Goal: Task Accomplishment & Management: Complete application form

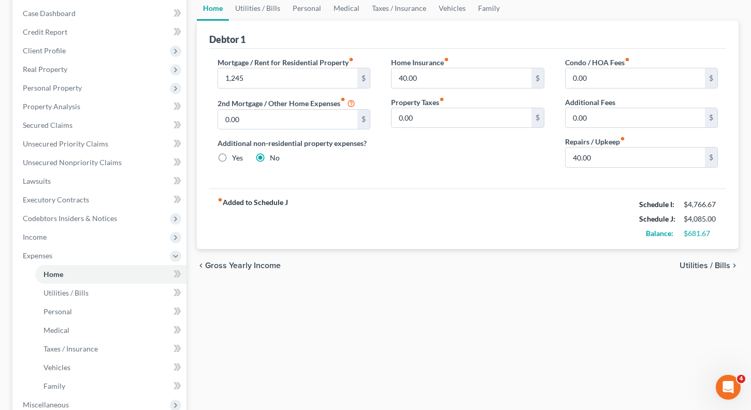
click at [699, 267] on span "Utilities / Bills" at bounding box center [704, 265] width 51 height 8
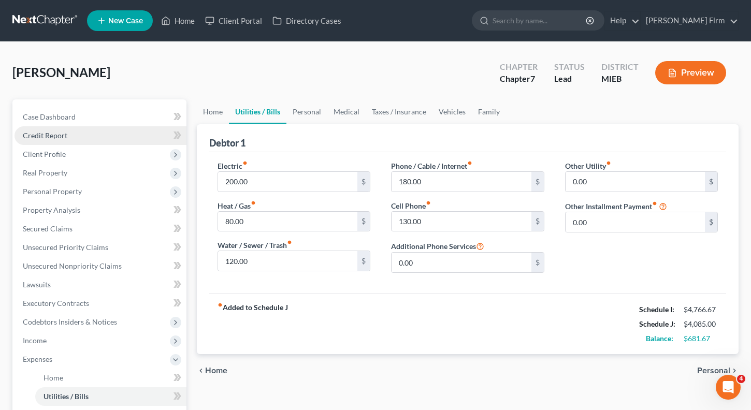
click at [59, 132] on span "Credit Report" at bounding box center [45, 135] width 45 height 9
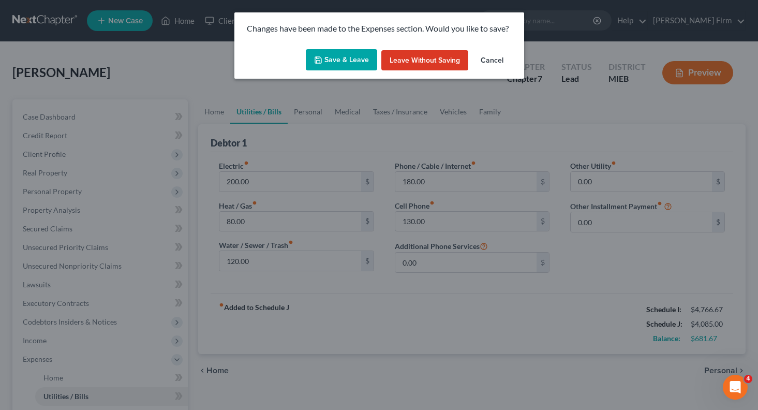
click at [348, 60] on button "Save & Leave" at bounding box center [341, 60] width 71 height 22
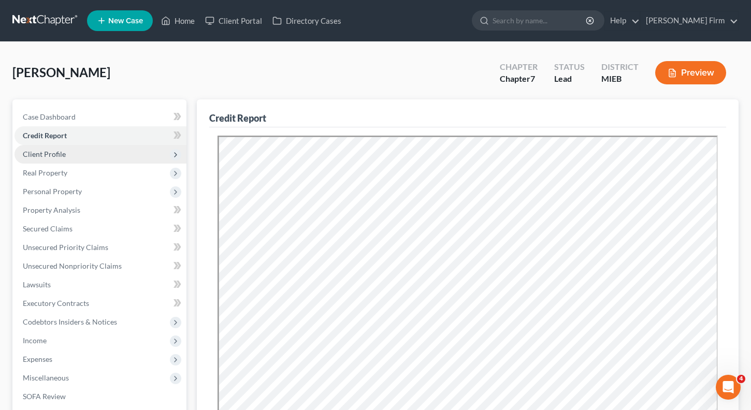
click at [130, 150] on span "Client Profile" at bounding box center [100, 154] width 172 height 19
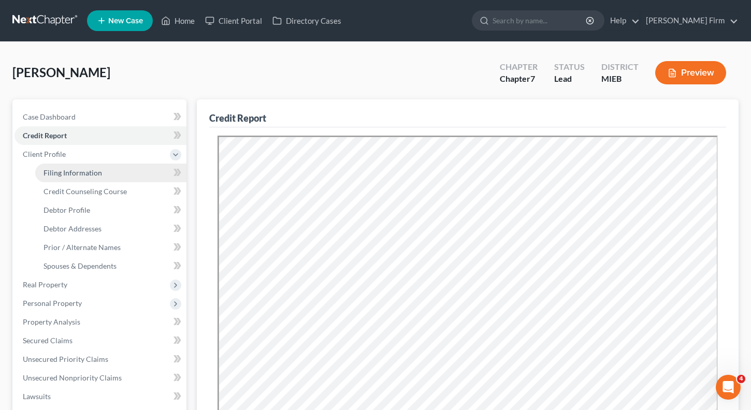
click at [126, 169] on link "Filing Information" at bounding box center [110, 173] width 151 height 19
select select "1"
select select "0"
select select "40"
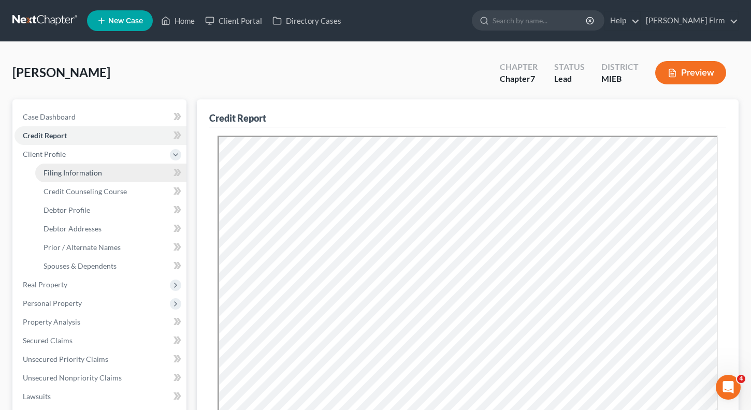
select select "3"
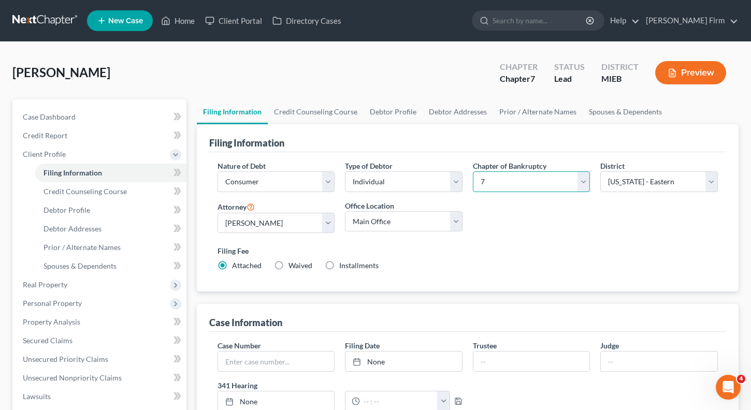
click at [489, 189] on select "Select 7 11 12 13" at bounding box center [532, 181] width 118 height 21
select select "3"
click at [473, 171] on select "Select 7 11 12 13" at bounding box center [532, 181] width 118 height 21
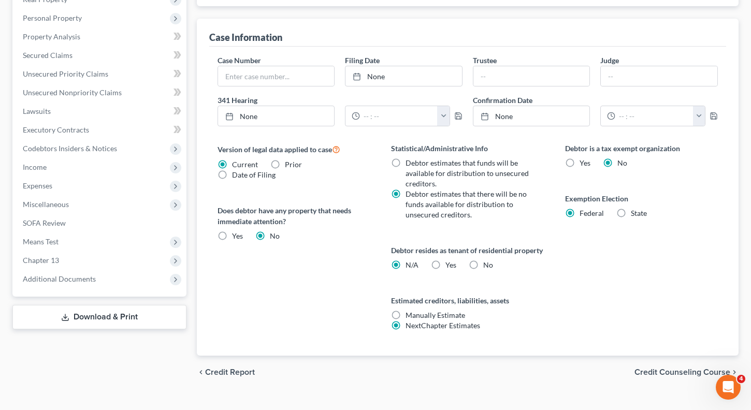
scroll to position [314, 0]
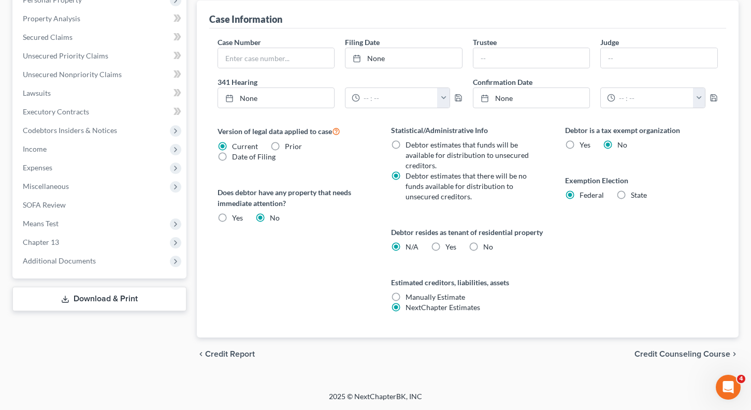
click at [671, 360] on div "chevron_left Credit Report Credit Counseling Course chevron_right" at bounding box center [468, 354] width 542 height 33
click at [673, 355] on span "Credit Counseling Course" at bounding box center [682, 354] width 96 height 8
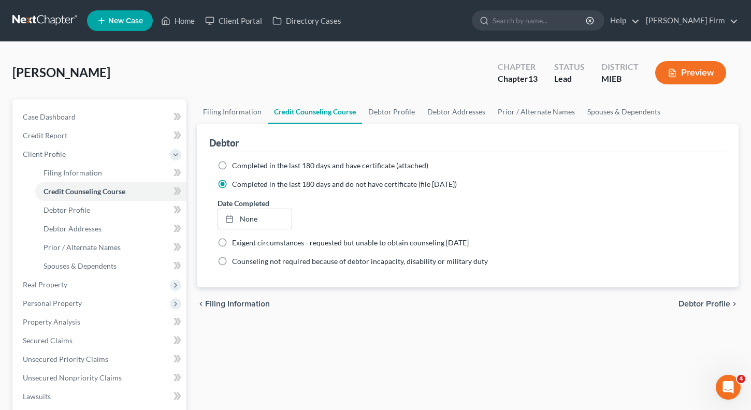
click at [679, 305] on span "Debtor Profile" at bounding box center [704, 304] width 52 height 8
select select "0"
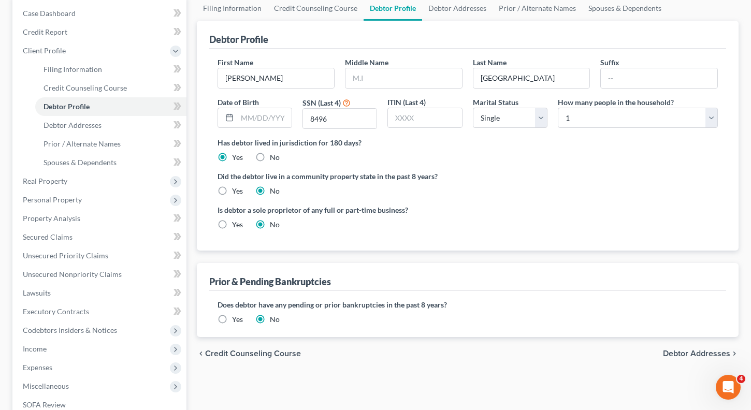
click at [714, 354] on span "Debtor Addresses" at bounding box center [696, 353] width 67 height 8
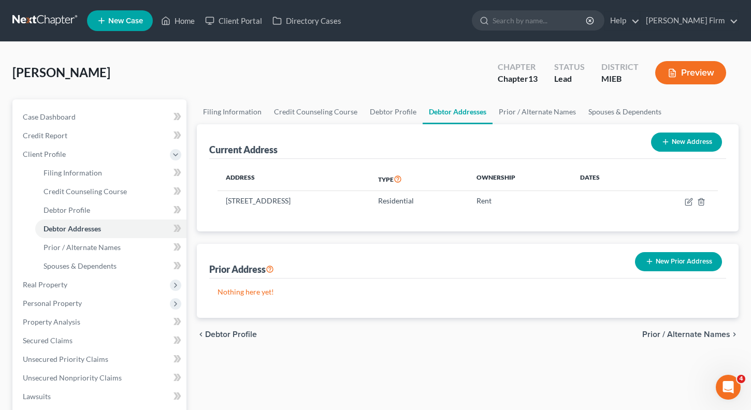
click at [690, 332] on span "Prior / Alternate Names" at bounding box center [686, 334] width 88 height 8
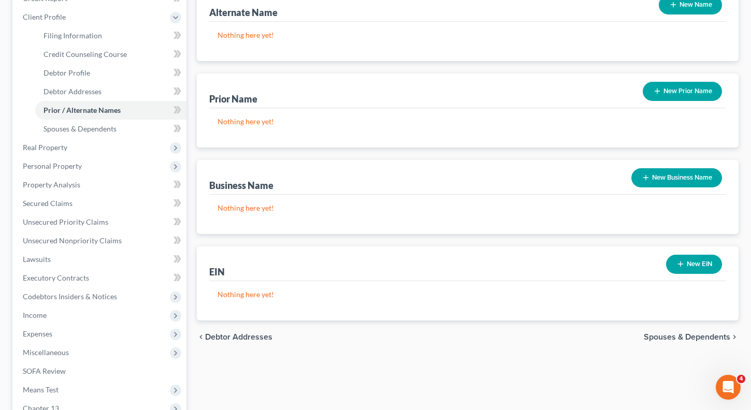
scroll to position [155, 0]
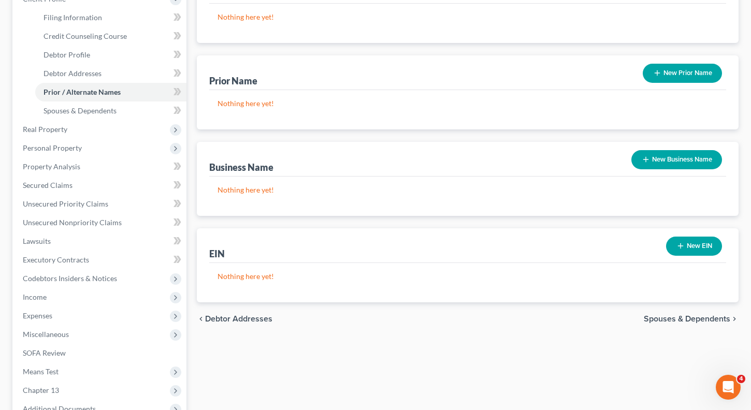
click at [689, 322] on span "Spouses & Dependents" at bounding box center [687, 319] width 86 height 8
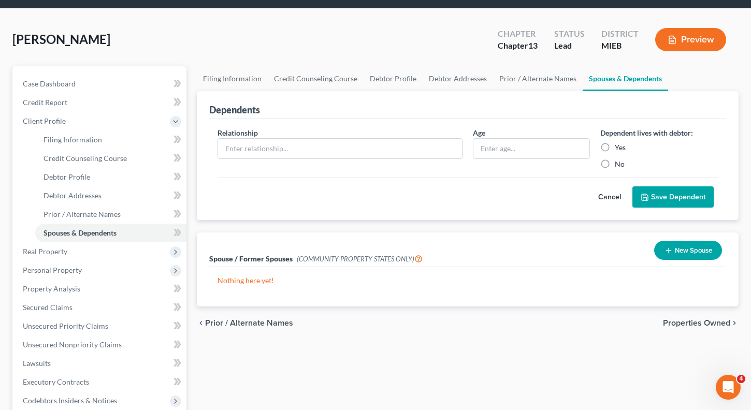
scroll to position [52, 0]
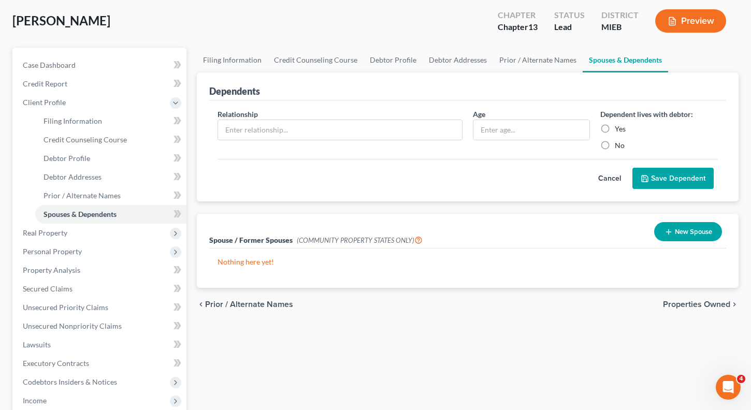
click at [692, 304] on span "Properties Owned" at bounding box center [696, 304] width 67 height 8
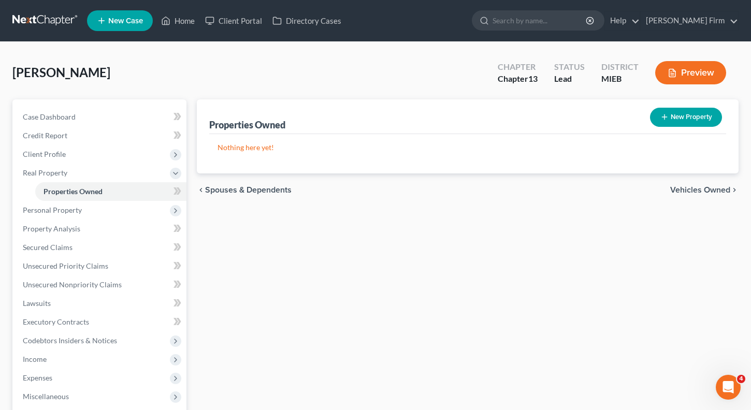
click at [693, 191] on span "Vehicles Owned" at bounding box center [700, 190] width 60 height 8
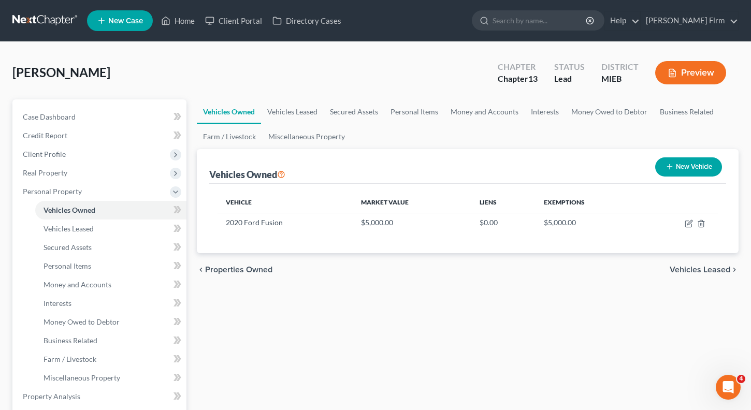
click at [677, 278] on div "chevron_left Properties Owned Vehicles Leased chevron_right" at bounding box center [468, 269] width 542 height 33
click at [682, 261] on div "chevron_left Properties Owned Vehicles Leased chevron_right" at bounding box center [468, 269] width 542 height 33
click at [684, 268] on span "Vehicles Leased" at bounding box center [699, 270] width 61 height 8
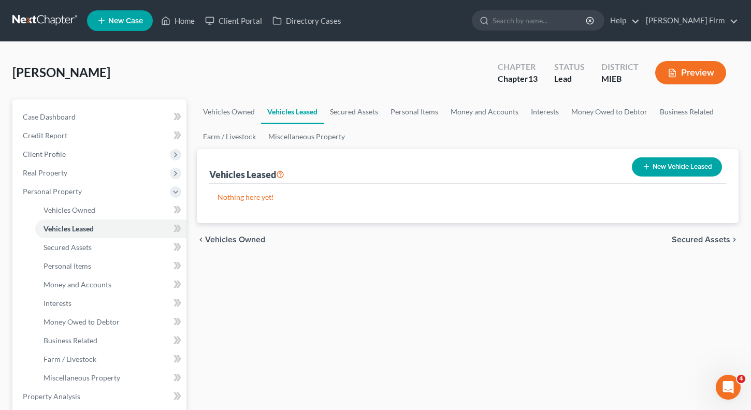
click at [688, 241] on span "Secured Assets" at bounding box center [701, 240] width 59 height 8
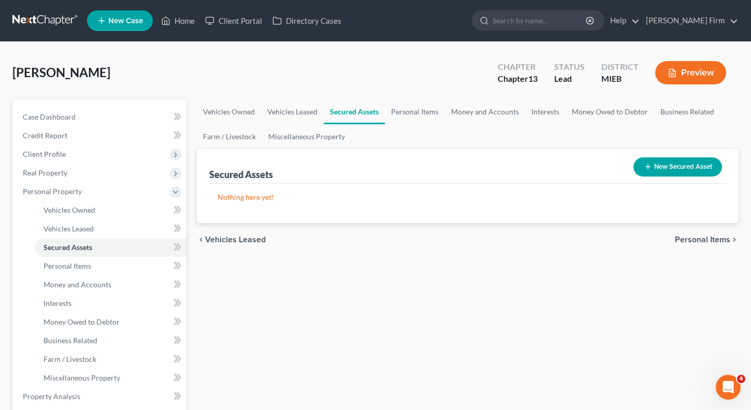
click at [690, 242] on span "Personal Items" at bounding box center [702, 240] width 55 height 8
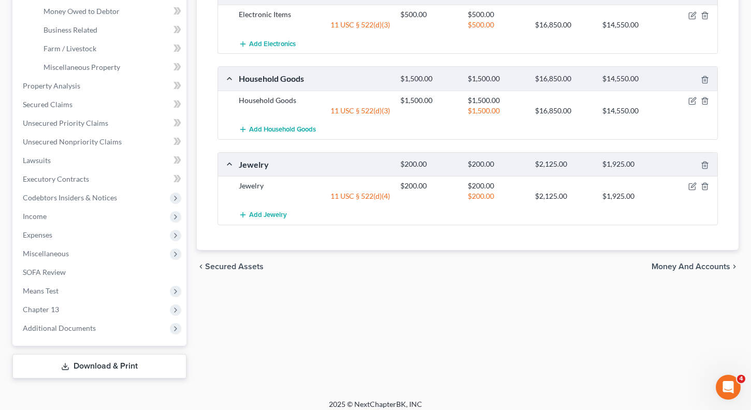
click at [713, 267] on span "Money and Accounts" at bounding box center [690, 266] width 79 height 8
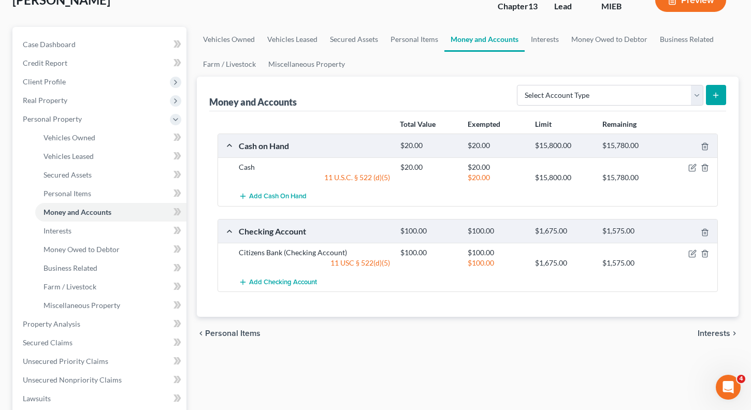
scroll to position [104, 0]
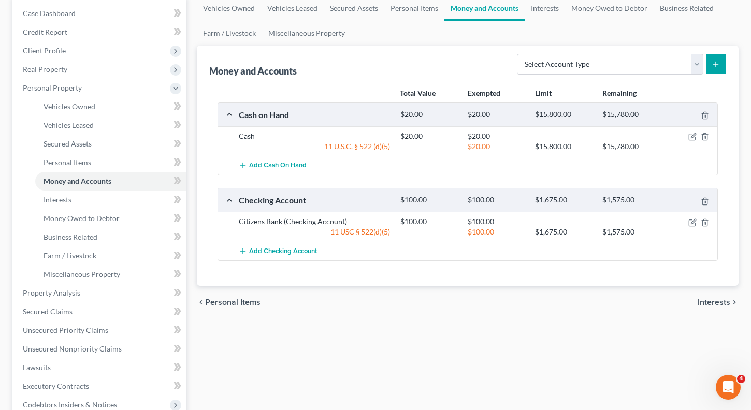
click at [712, 298] on span "Interests" at bounding box center [713, 302] width 33 height 8
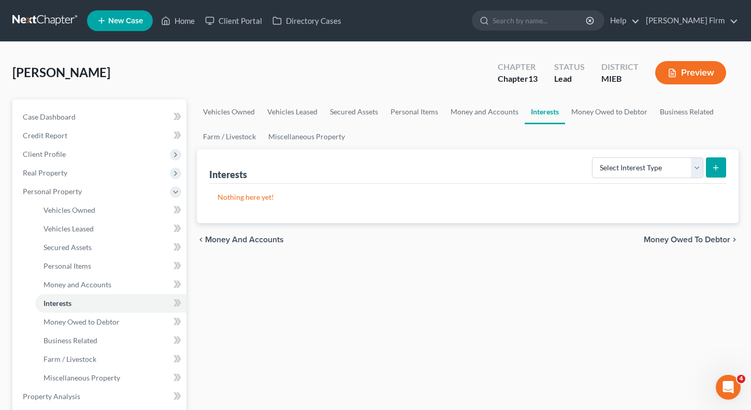
click at [722, 244] on div "chevron_left Money and Accounts Money Owed to Debtor chevron_right" at bounding box center [468, 239] width 542 height 33
click at [722, 242] on span "Money Owed to Debtor" at bounding box center [687, 240] width 86 height 8
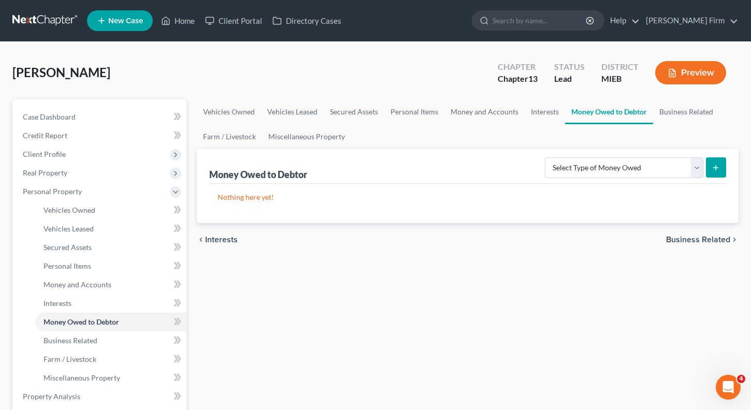
click at [716, 243] on span "Business Related" at bounding box center [698, 240] width 64 height 8
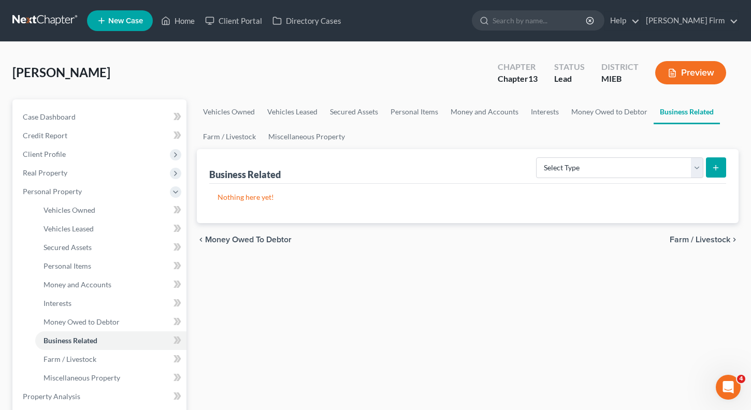
click at [716, 243] on span "Farm / Livestock" at bounding box center [699, 240] width 61 height 8
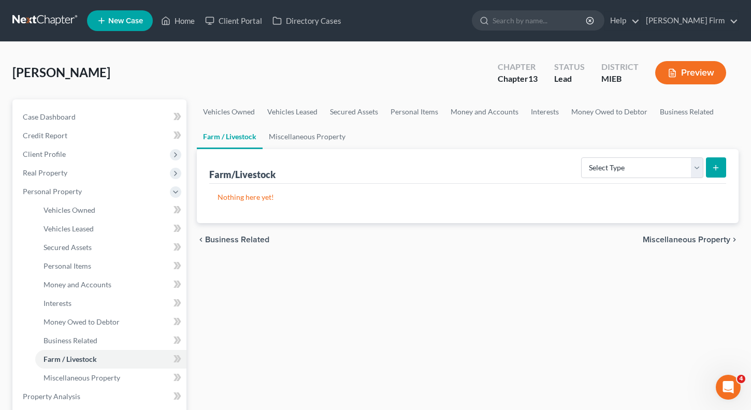
click at [716, 244] on span "Miscellaneous Property" at bounding box center [686, 240] width 87 height 8
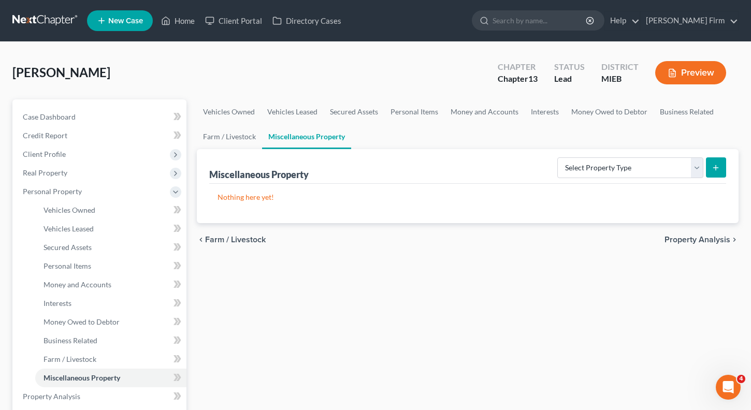
click at [716, 246] on div "chevron_left Farm / Livestock Property Analysis chevron_right" at bounding box center [468, 239] width 542 height 33
click at [716, 236] on span "Property Analysis" at bounding box center [697, 240] width 66 height 8
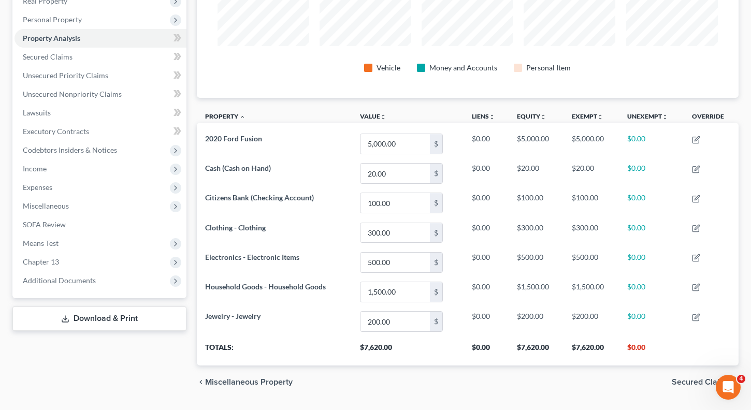
scroll to position [200, 0]
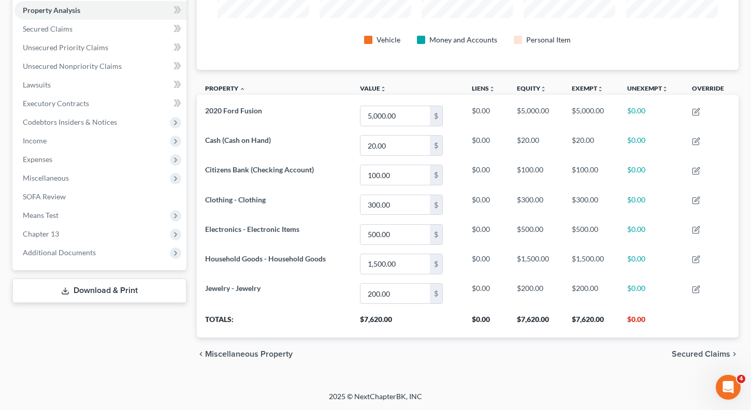
click at [697, 355] on span "Secured Claims" at bounding box center [701, 354] width 59 height 8
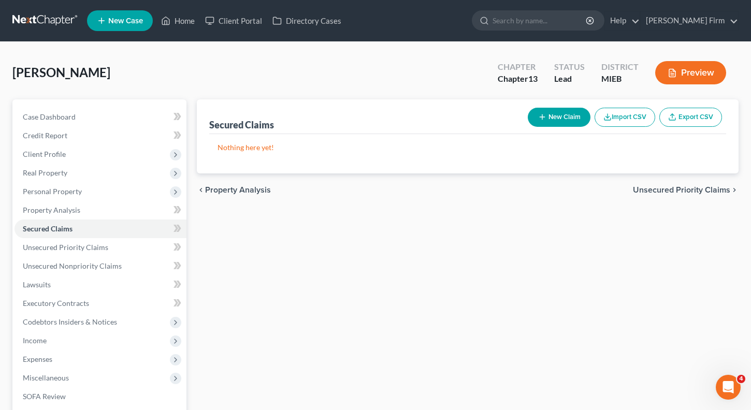
click at [713, 194] on span "Unsecured Priority Claims" at bounding box center [681, 190] width 97 height 8
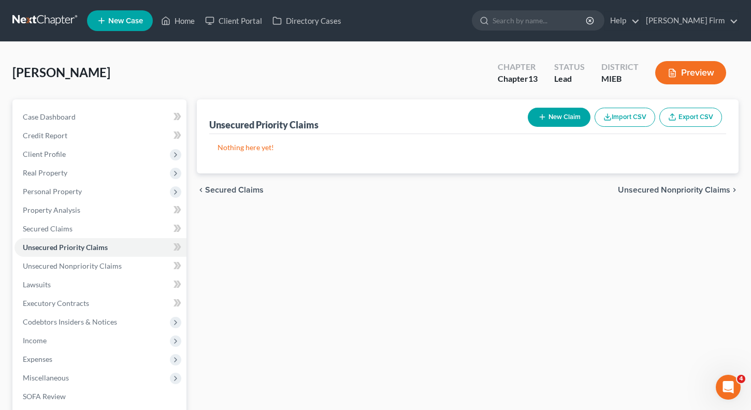
click at [713, 194] on span "Unsecured Nonpriority Claims" at bounding box center [674, 190] width 112 height 8
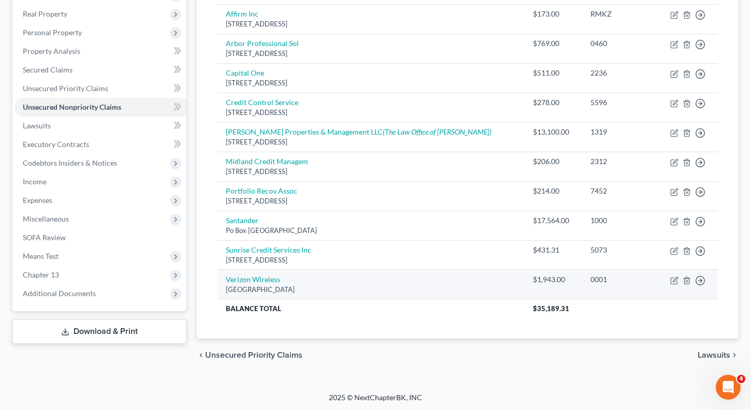
scroll to position [160, 0]
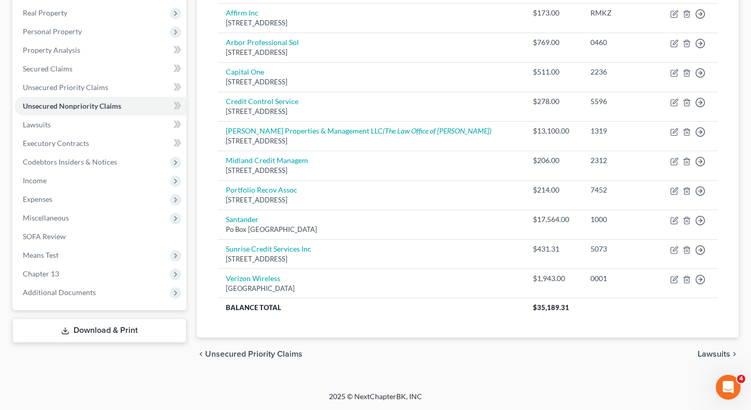
click at [716, 350] on span "Lawsuits" at bounding box center [713, 354] width 33 height 8
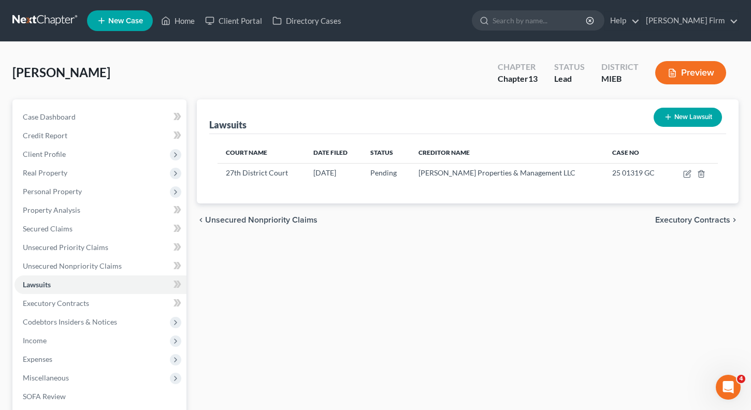
click at [709, 222] on span "Executory Contracts" at bounding box center [692, 220] width 75 height 8
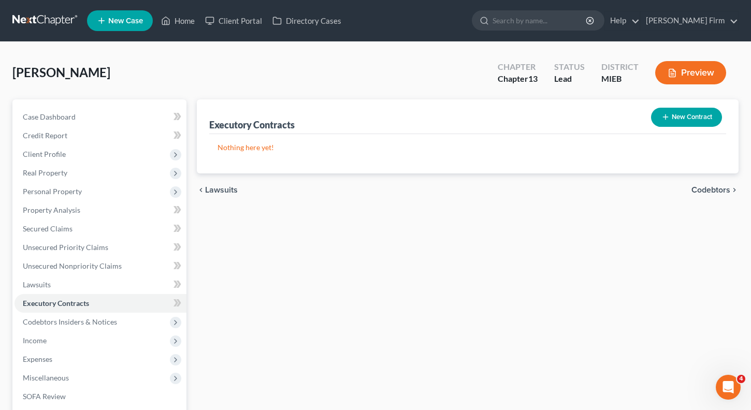
click at [703, 197] on div "chevron_left Lawsuits Codebtors chevron_right" at bounding box center [468, 189] width 542 height 33
click at [703, 194] on span "Codebtors" at bounding box center [710, 190] width 39 height 8
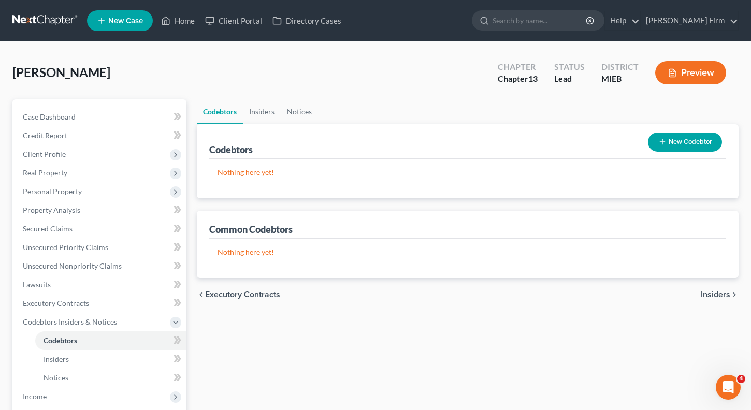
click at [715, 297] on span "Insiders" at bounding box center [716, 294] width 30 height 8
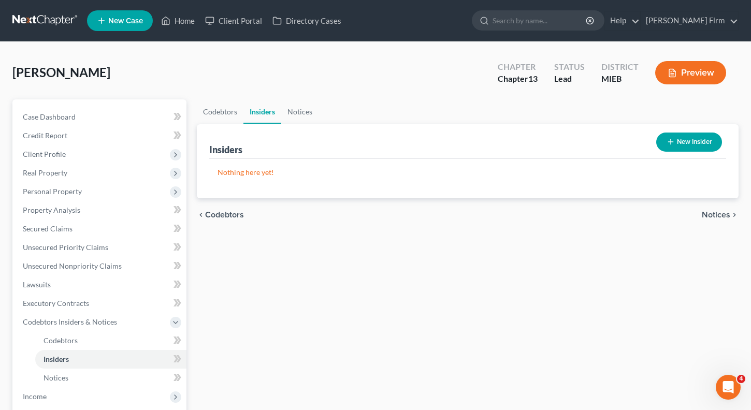
click at [717, 217] on span "Notices" at bounding box center [716, 215] width 28 height 8
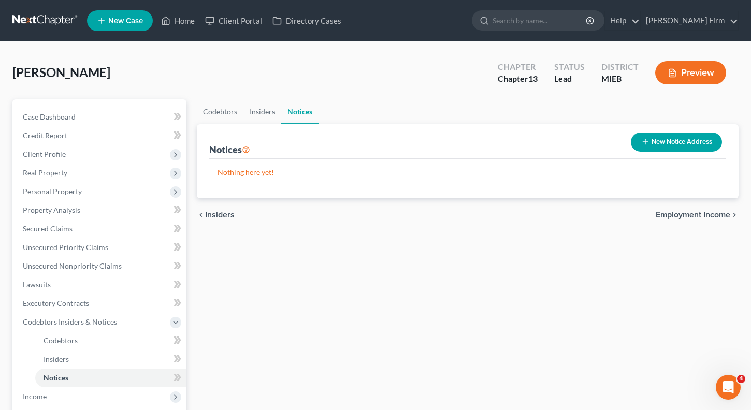
click at [717, 217] on span "Employment Income" at bounding box center [692, 215] width 75 height 8
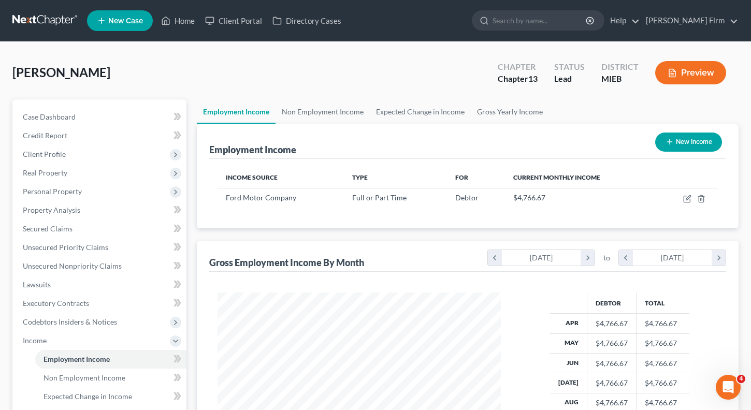
scroll to position [186, 304]
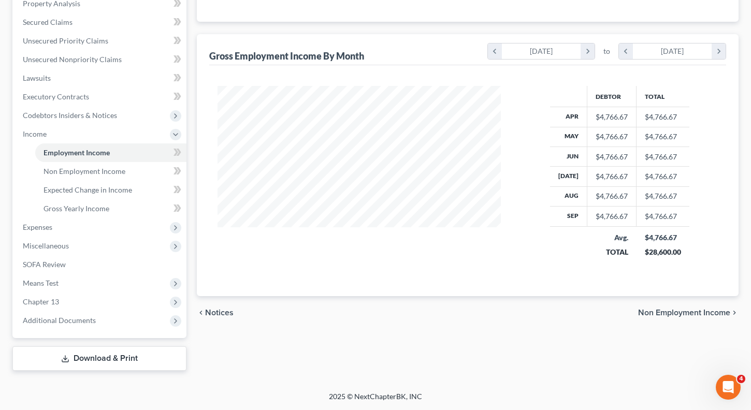
click at [697, 314] on span "Non Employment Income" at bounding box center [684, 313] width 92 height 8
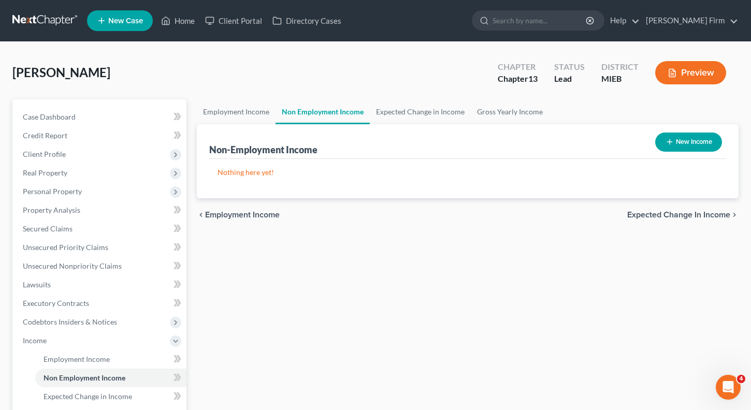
click at [695, 211] on span "Expected Change in Income" at bounding box center [678, 215] width 103 height 8
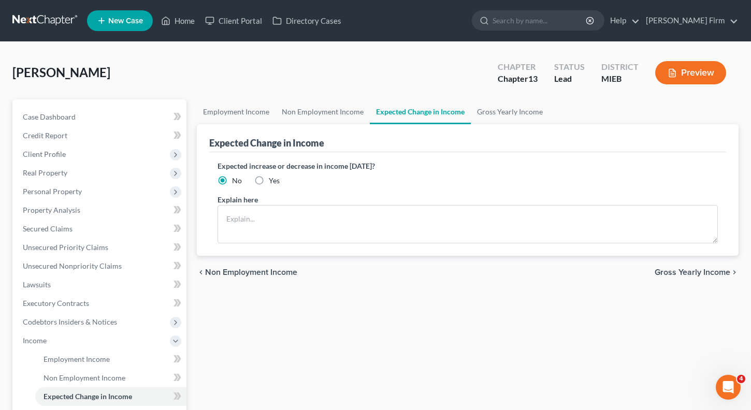
click at [695, 275] on span "Gross Yearly Income" at bounding box center [692, 272] width 76 height 8
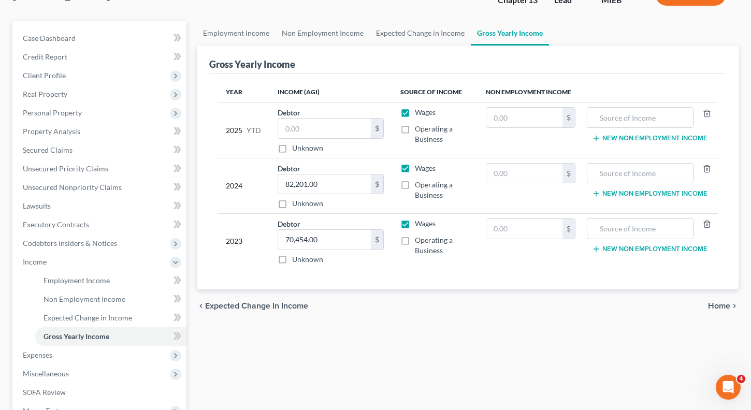
scroll to position [104, 0]
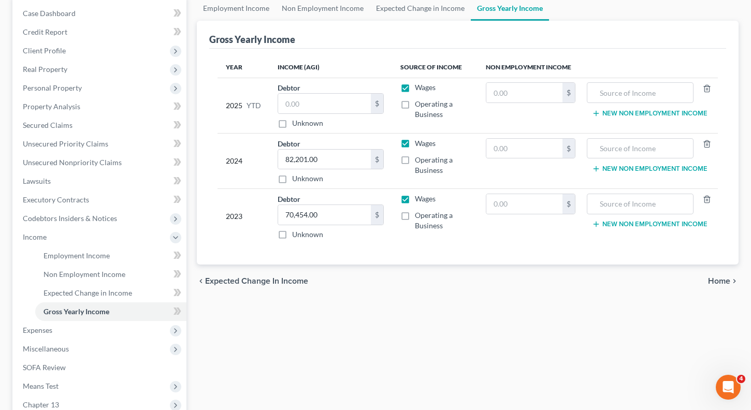
click at [723, 280] on span "Home" at bounding box center [719, 281] width 22 height 8
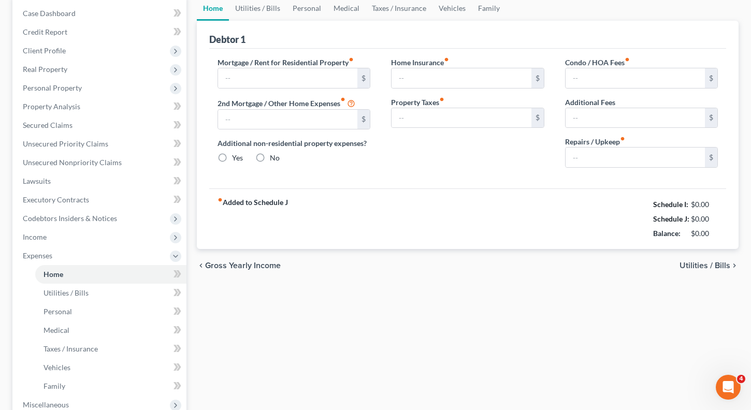
scroll to position [14, 0]
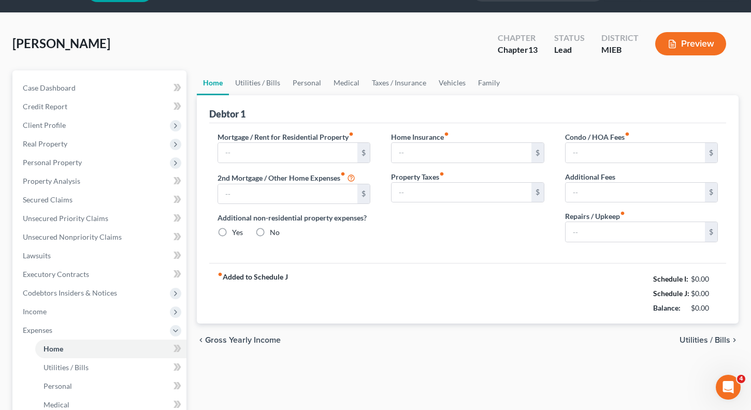
type input "1,245.00"
type input "0.00"
radio input "true"
type input "40.00"
type input "0.00"
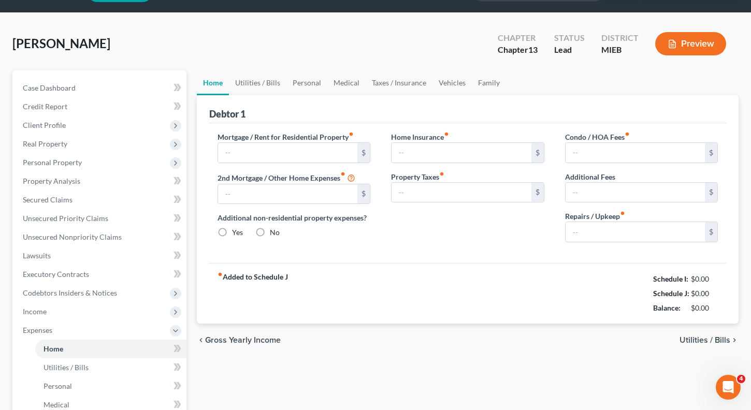
type input "0.00"
type input "40.00"
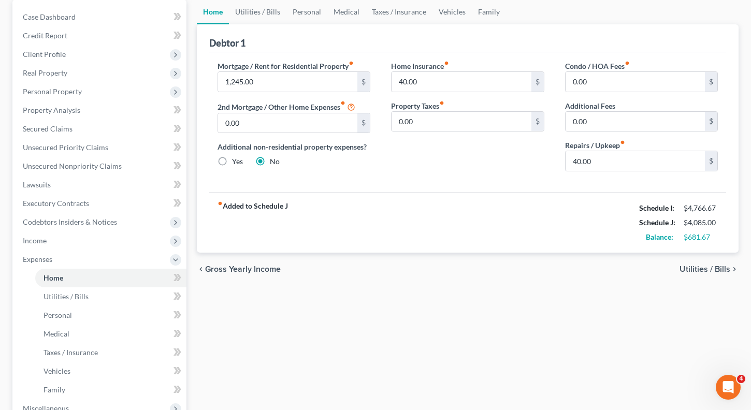
scroll to position [104, 0]
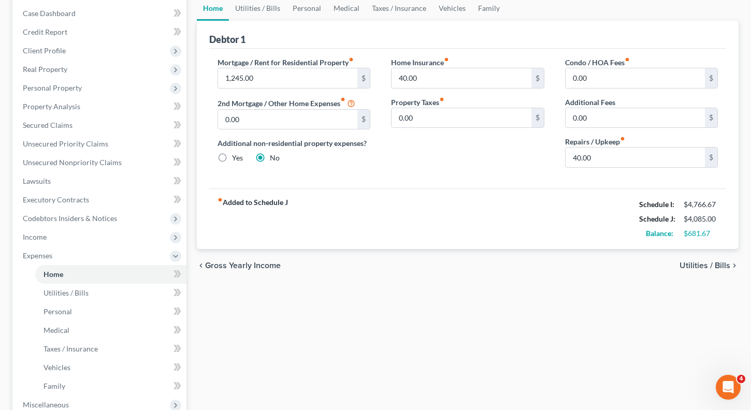
click at [726, 271] on div "chevron_left Gross Yearly Income Utilities / Bills chevron_right" at bounding box center [468, 265] width 542 height 33
click at [726, 270] on span "Utilities / Bills" at bounding box center [704, 265] width 51 height 8
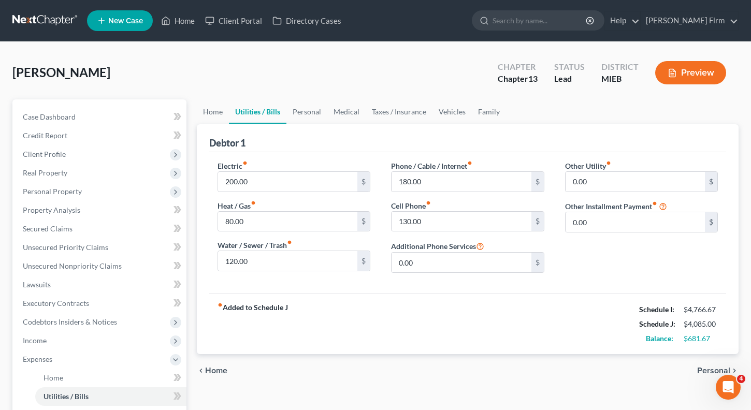
click at [705, 370] on span "Personal" at bounding box center [713, 371] width 33 height 8
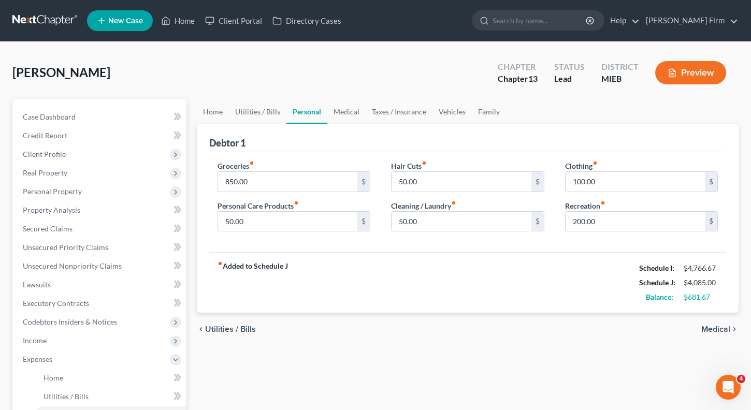
click at [725, 329] on span "Medical" at bounding box center [715, 329] width 29 height 8
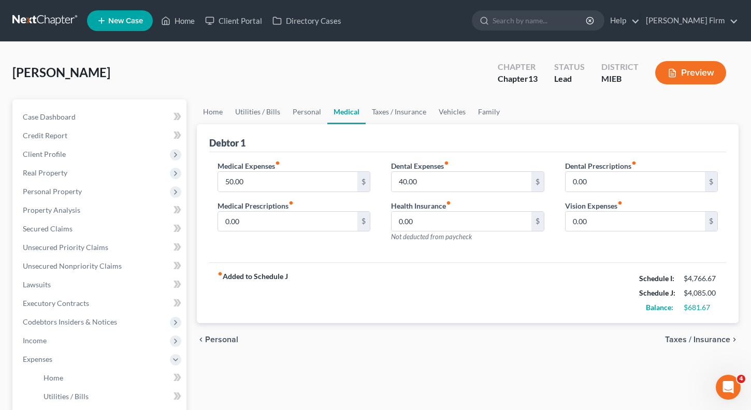
click at [704, 336] on span "Taxes / Insurance" at bounding box center [697, 340] width 65 height 8
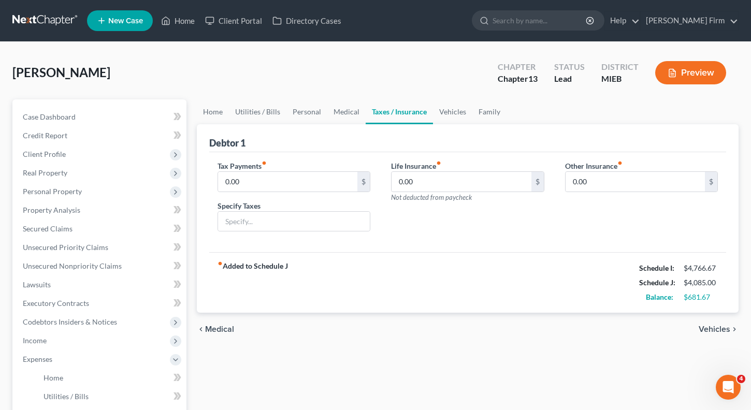
click at [717, 326] on span "Vehicles" at bounding box center [714, 329] width 32 height 8
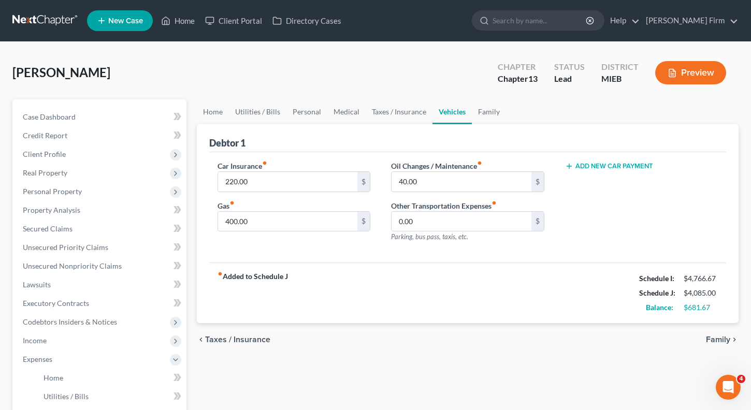
click at [717, 330] on div "chevron_left Taxes / Insurance Family chevron_right" at bounding box center [468, 339] width 542 height 33
click at [714, 338] on span "Family" at bounding box center [718, 340] width 24 height 8
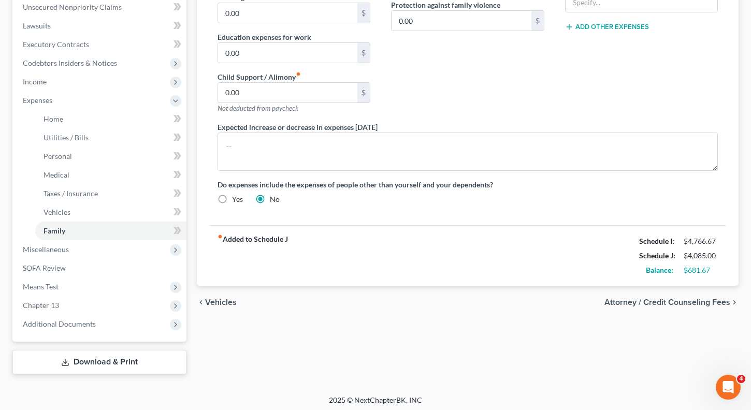
click at [714, 301] on span "Attorney / Credit Counseling Fees" at bounding box center [667, 302] width 126 height 8
select select "0"
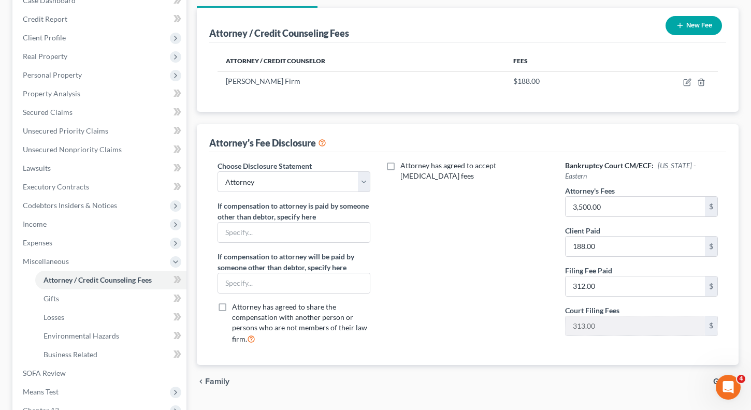
scroll to position [155, 0]
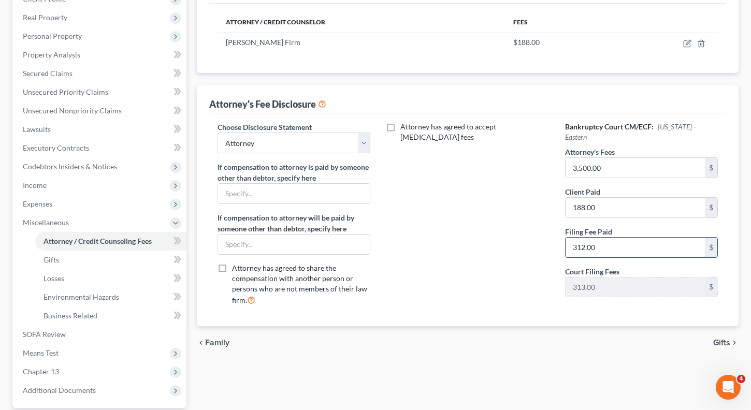
click at [651, 238] on input "312.00" at bounding box center [635, 248] width 140 height 20
click at [580, 238] on input "312.00" at bounding box center [635, 248] width 140 height 20
drag, startPoint x: 585, startPoint y: 237, endPoint x: 594, endPoint y: 312, distance: 75.6
click at [581, 239] on input "312.00" at bounding box center [635, 248] width 140 height 20
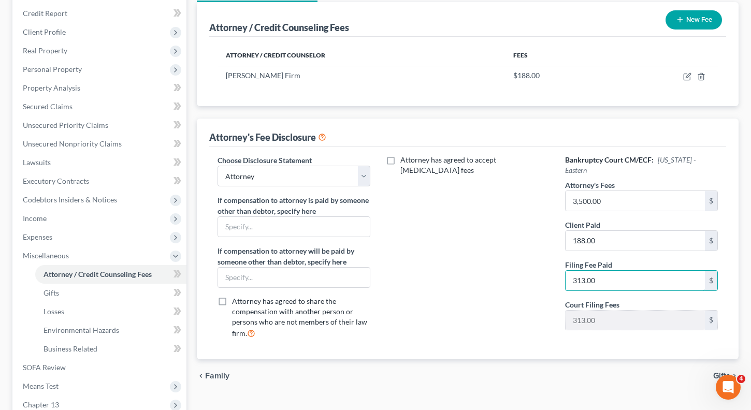
scroll to position [0, 0]
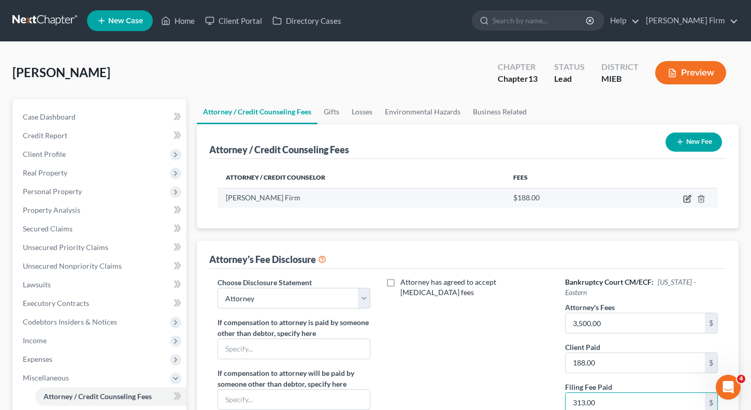
type input "313.00"
click at [690, 201] on icon "button" at bounding box center [686, 199] width 6 height 6
select select "23"
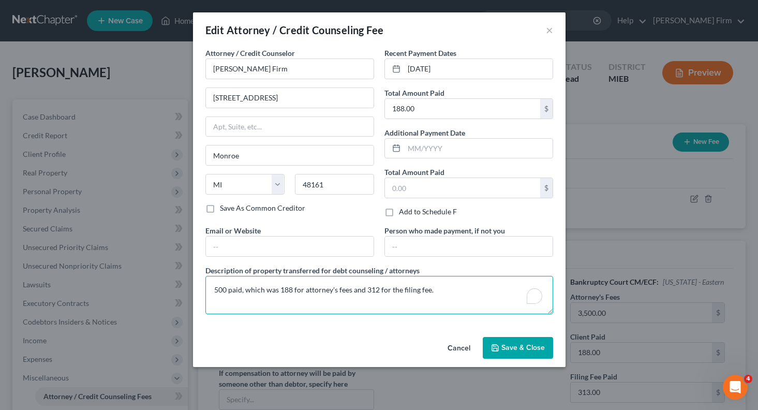
click at [377, 290] on textarea "500 paid, which was 188 for attorney's fees and 312 for the filing fee." at bounding box center [380, 295] width 348 height 38
click at [288, 287] on textarea "500 paid, which was 188 for attorney's fees and 313 for the filing fee." at bounding box center [380, 295] width 348 height 38
type textarea "500 paid, which was 187 for attorney's fees and 313 for the filing fee."
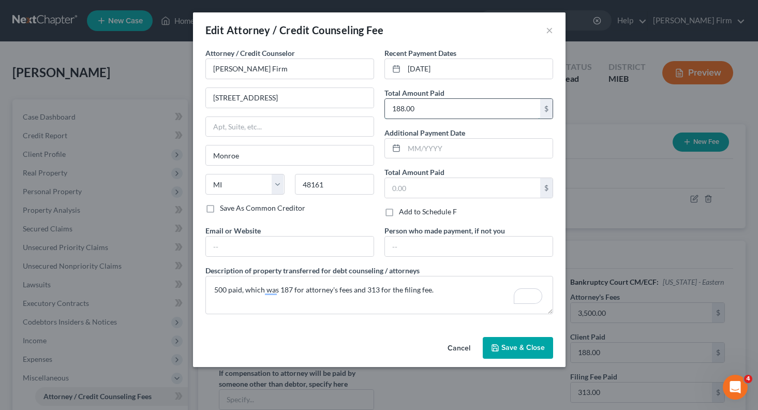
click at [403, 108] on input "188.00" at bounding box center [462, 109] width 155 height 20
click at [406, 111] on input "188.00" at bounding box center [462, 109] width 155 height 20
click at [402, 110] on input "188.00" at bounding box center [462, 109] width 155 height 20
type input "187.00"
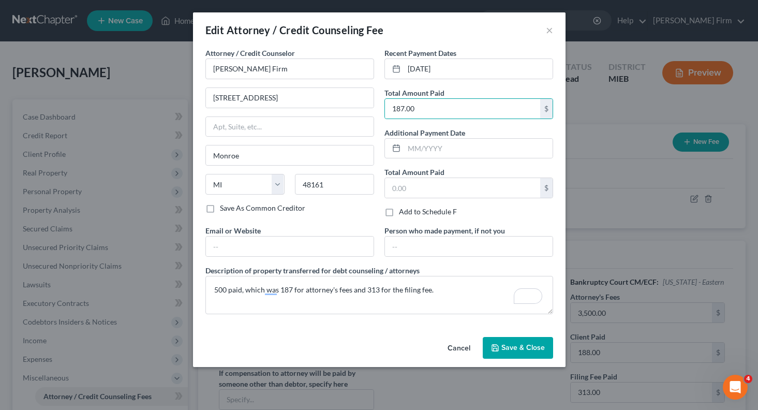
click at [507, 341] on button "Save & Close" at bounding box center [518, 348] width 70 height 22
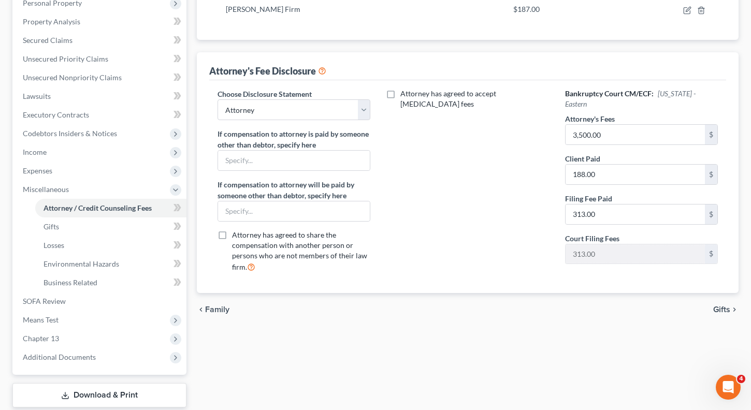
scroll to position [225, 0]
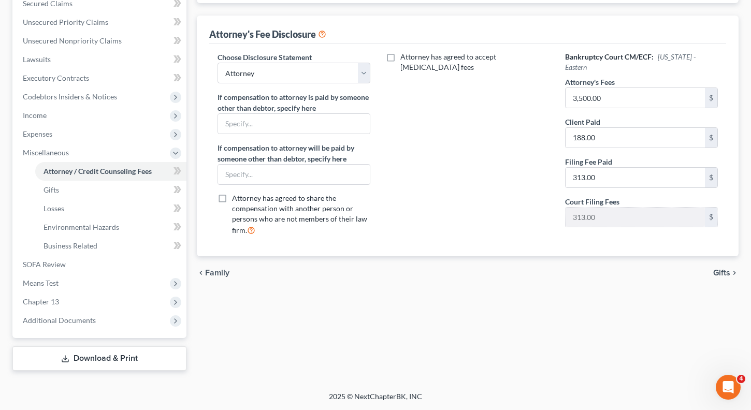
click at [723, 270] on span "Gifts" at bounding box center [721, 273] width 17 height 8
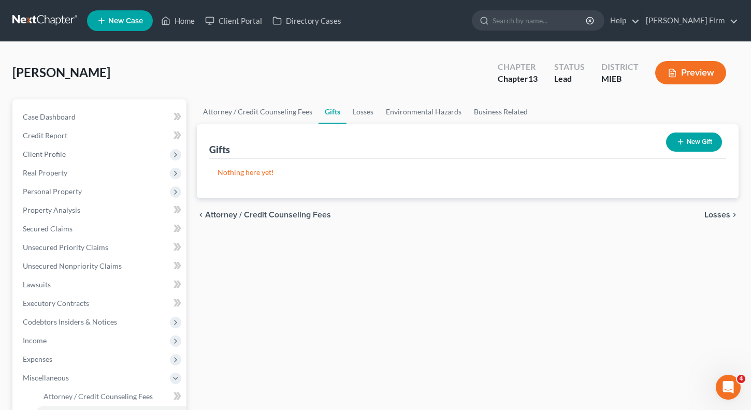
click at [726, 217] on span "Losses" at bounding box center [717, 215] width 26 height 8
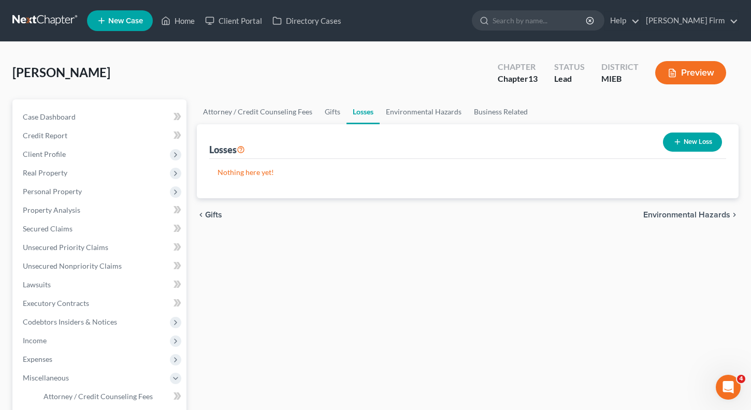
click at [726, 217] on span "Environmental Hazards" at bounding box center [686, 215] width 87 height 8
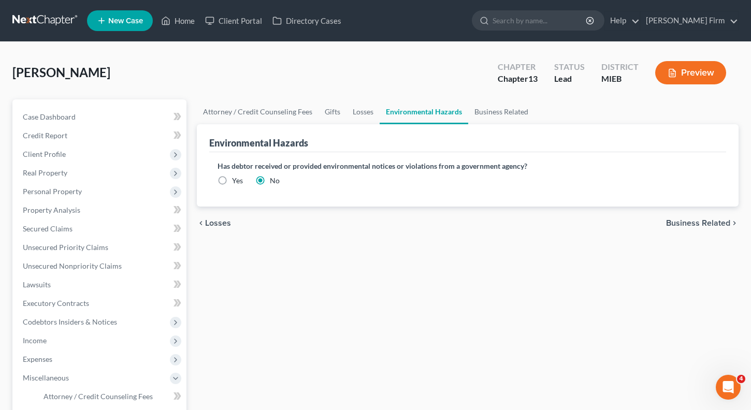
click at [724, 224] on span "Business Related" at bounding box center [698, 223] width 64 height 8
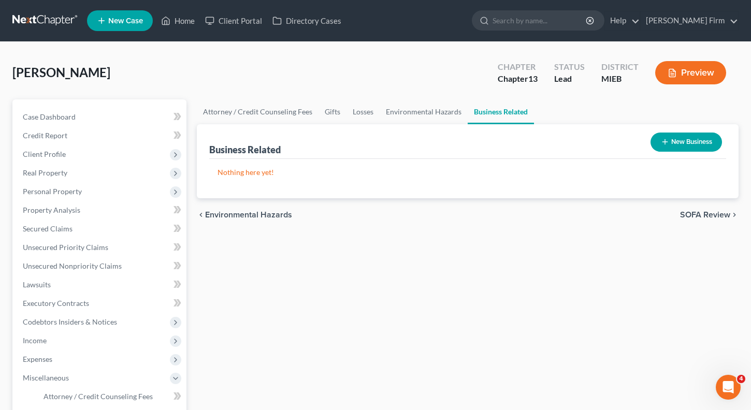
click at [724, 216] on span "SOFA Review" at bounding box center [705, 215] width 50 height 8
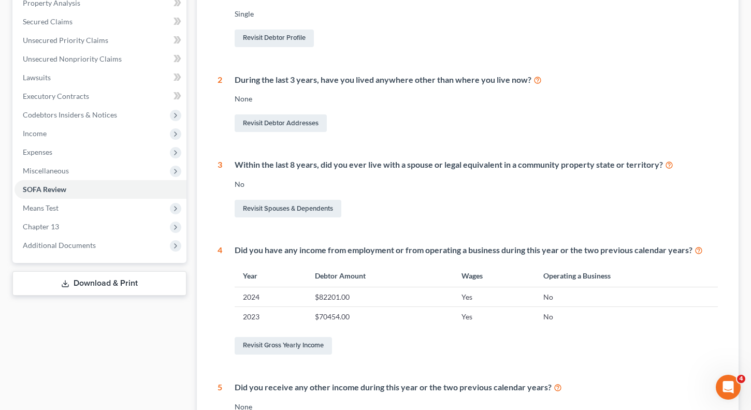
scroll to position [349, 0]
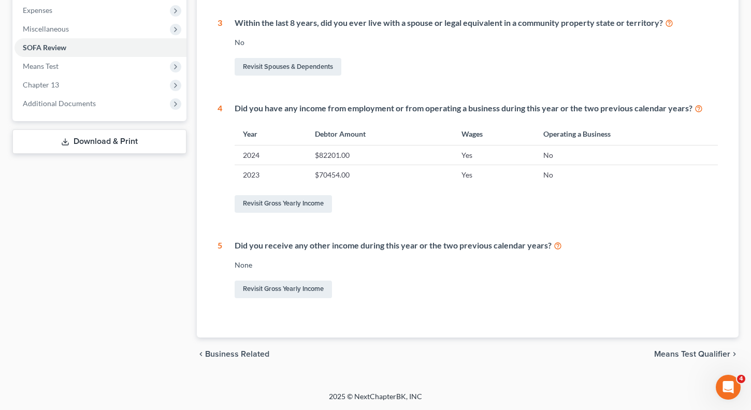
click at [683, 353] on span "Means Test Qualifier" at bounding box center [692, 354] width 76 height 8
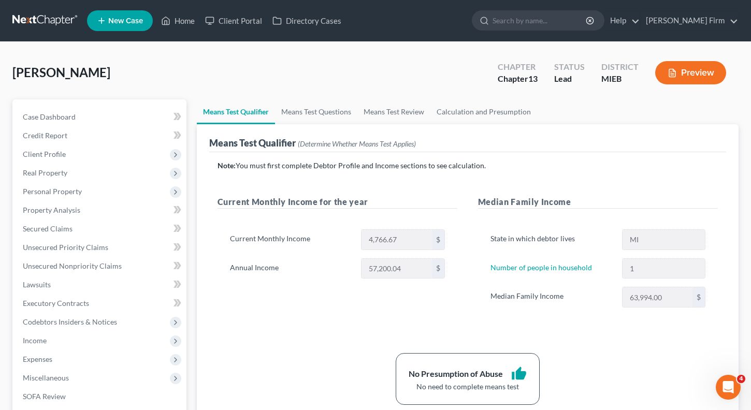
scroll to position [52, 0]
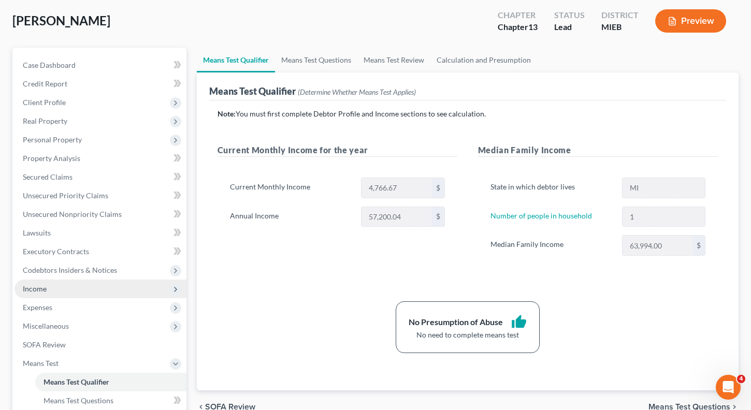
click at [22, 287] on span "Income" at bounding box center [100, 289] width 172 height 19
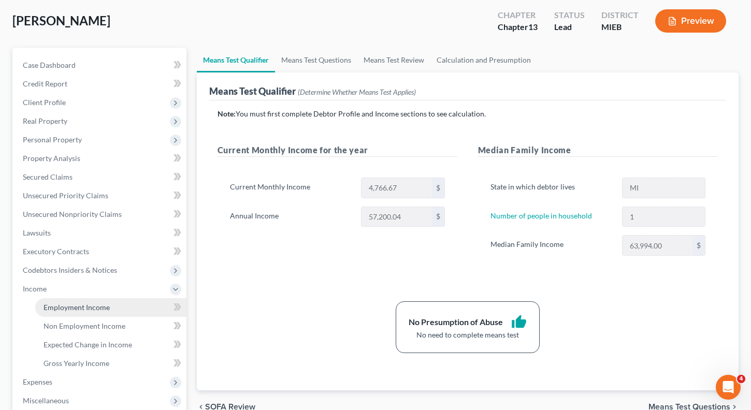
click at [60, 304] on span "Employment Income" at bounding box center [76, 307] width 66 height 9
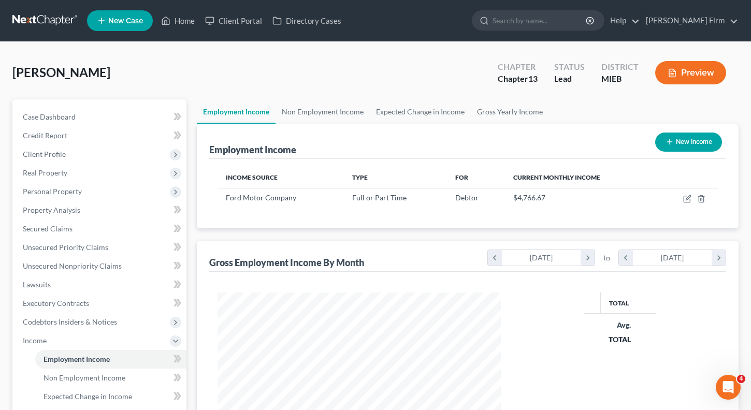
scroll to position [141, 304]
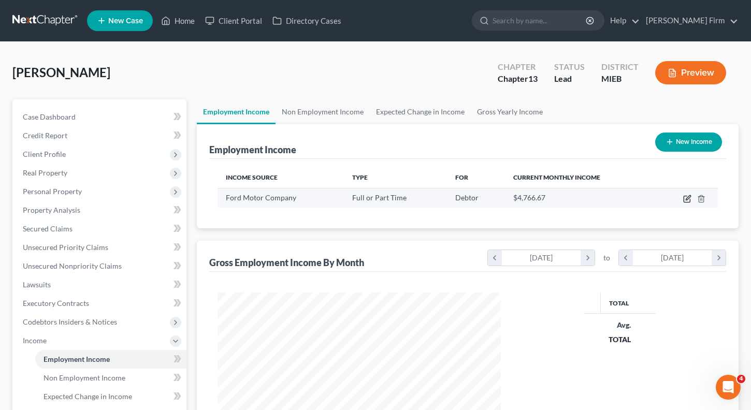
click at [683, 200] on icon "button" at bounding box center [686, 199] width 6 height 6
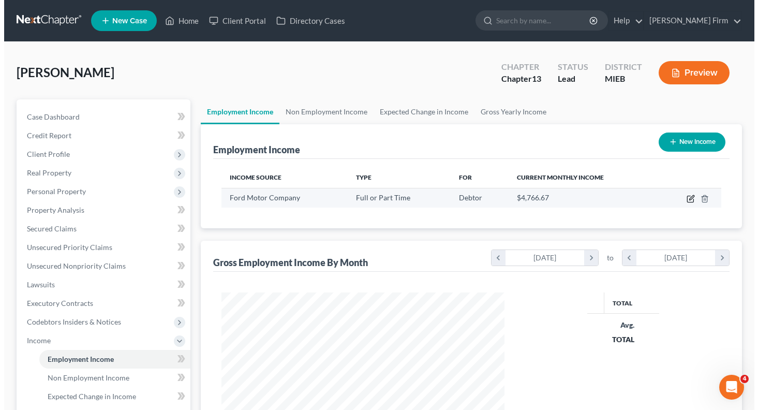
scroll to position [186, 307]
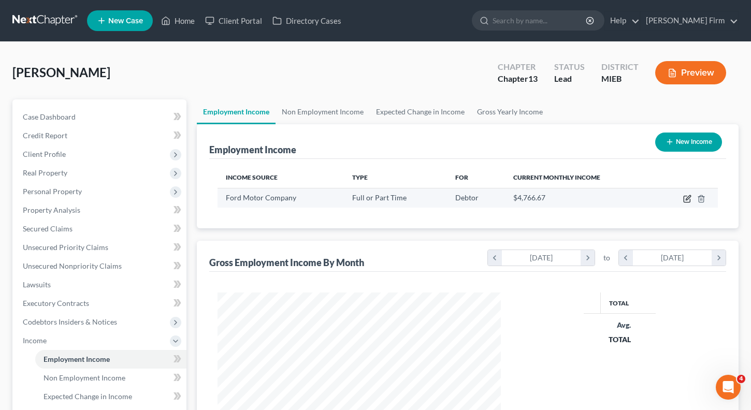
select select "0"
select select "23"
select select "3"
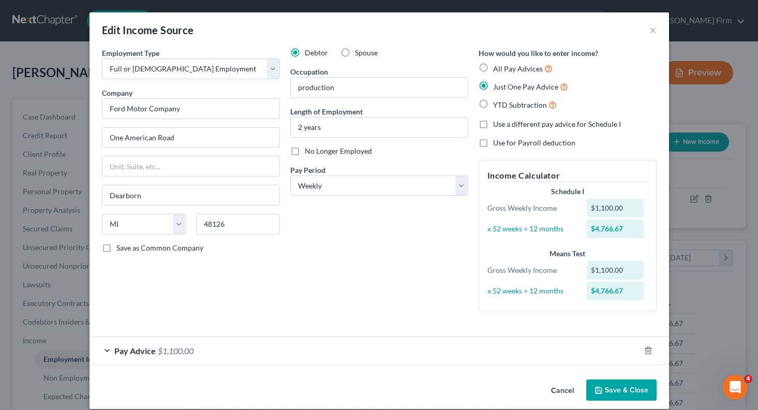
click at [100, 352] on div "Pay Advice $1,100.00" at bounding box center [365, 350] width 551 height 27
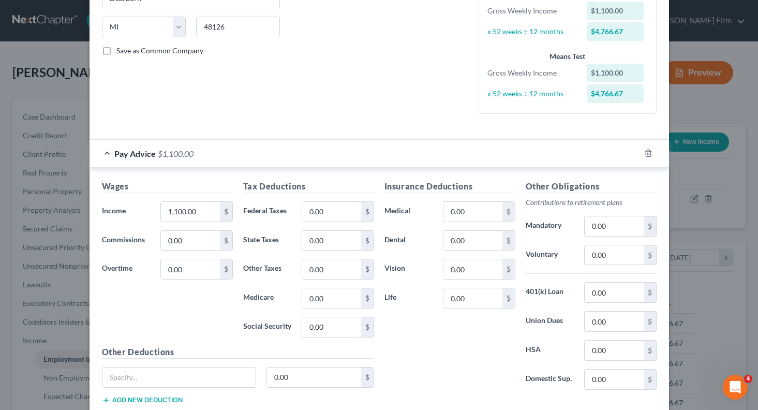
scroll to position [207, 0]
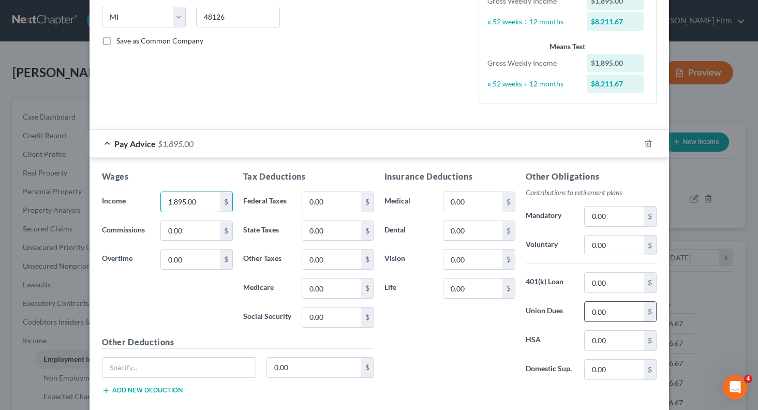
type input "1,895.00"
click at [622, 314] on input "0.00" at bounding box center [614, 312] width 59 height 20
type input "24"
click at [328, 198] on input "0.00" at bounding box center [331, 202] width 59 height 20
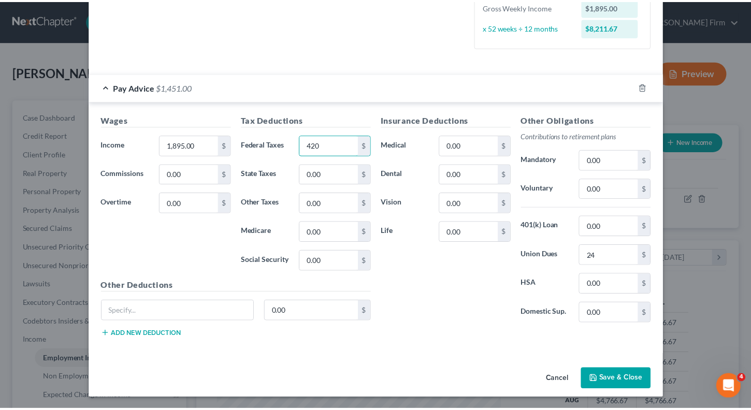
scroll to position [265, 0]
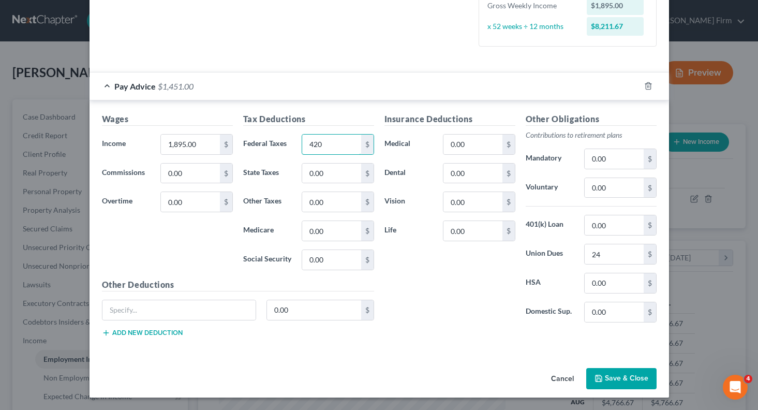
type input "420"
click at [620, 374] on button "Save & Close" at bounding box center [622, 379] width 70 height 22
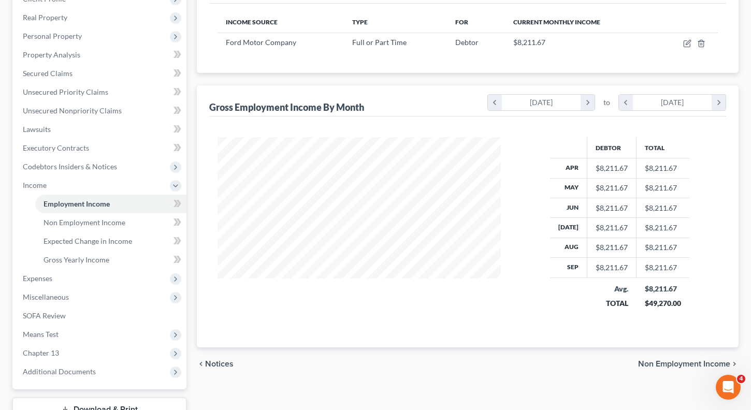
scroll to position [207, 0]
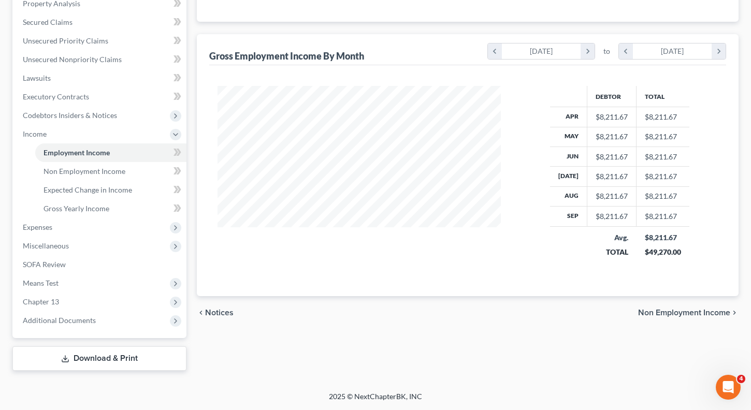
click at [670, 312] on span "Non Employment Income" at bounding box center [684, 313] width 92 height 8
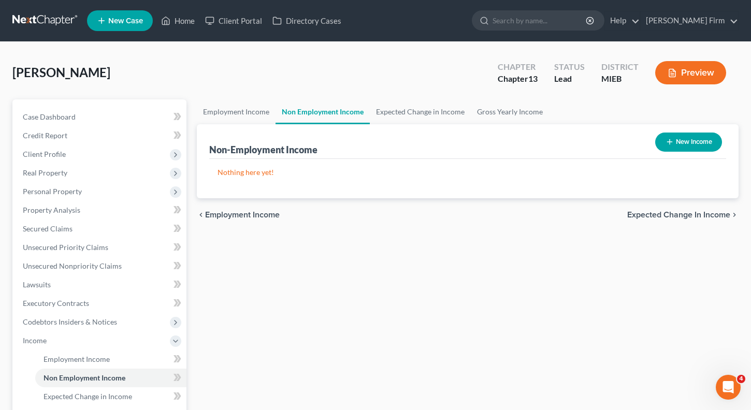
click at [690, 216] on span "Expected Change in Income" at bounding box center [678, 215] width 103 height 8
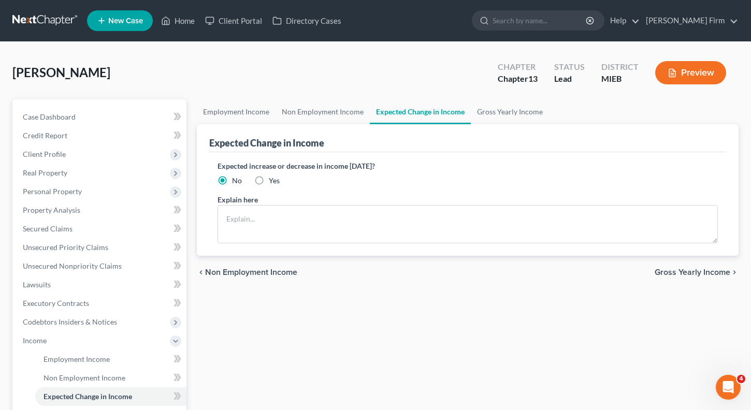
click at [699, 268] on div "chevron_left Non Employment Income Gross Yearly Income chevron_right" at bounding box center [468, 272] width 542 height 33
click at [699, 270] on span "Gross Yearly Income" at bounding box center [692, 272] width 76 height 8
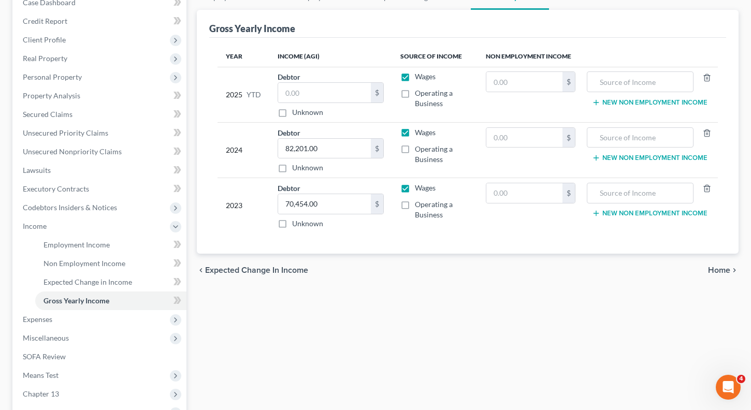
scroll to position [155, 0]
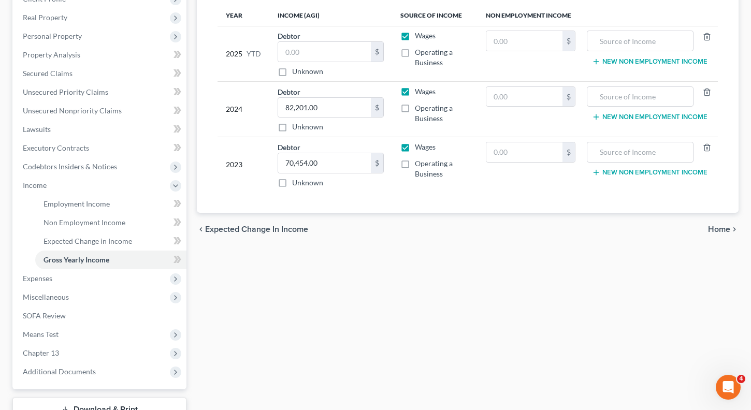
click at [713, 225] on span "Home" at bounding box center [719, 229] width 22 height 8
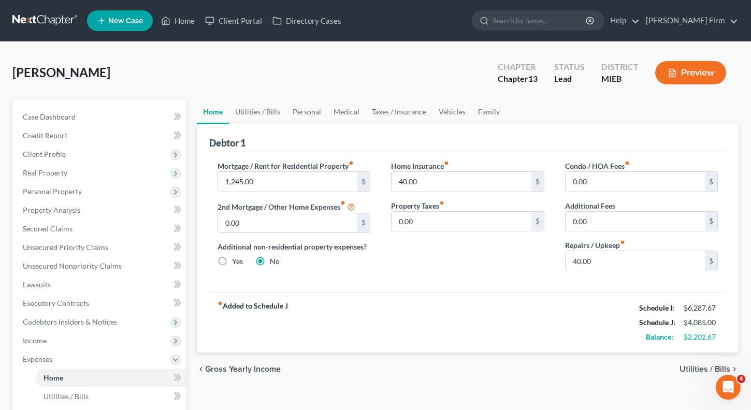
click at [688, 370] on span "Utilities / Bills" at bounding box center [704, 369] width 51 height 8
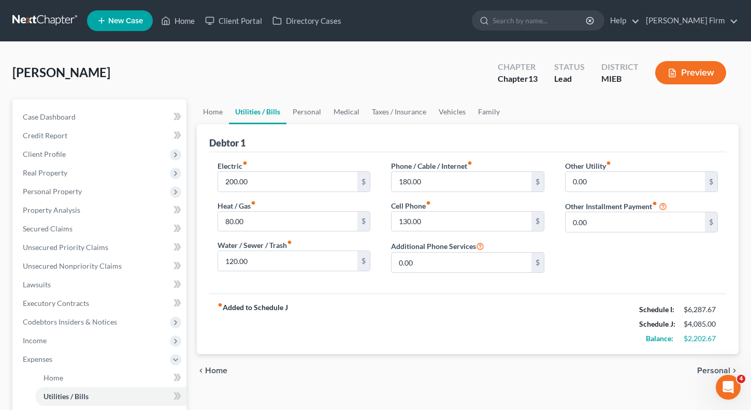
click at [711, 368] on span "Personal" at bounding box center [713, 371] width 33 height 8
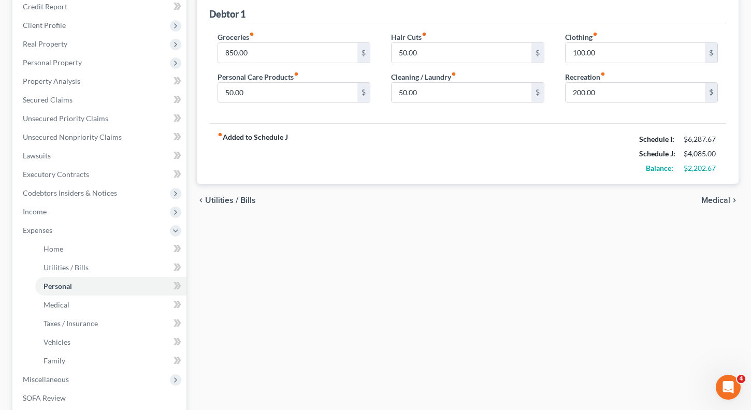
scroll to position [104, 0]
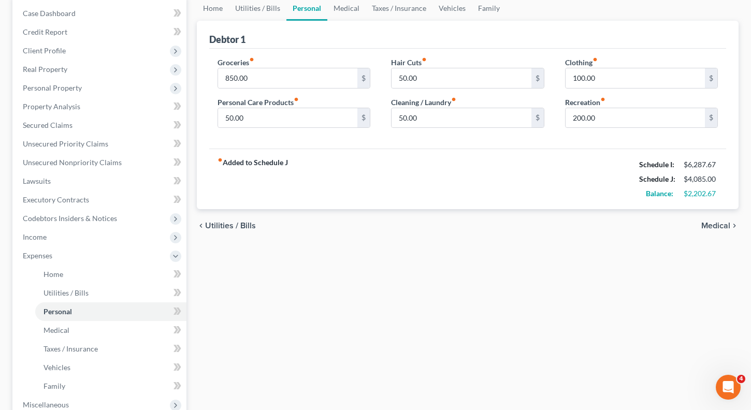
click at [701, 227] on span "Medical" at bounding box center [715, 226] width 29 height 8
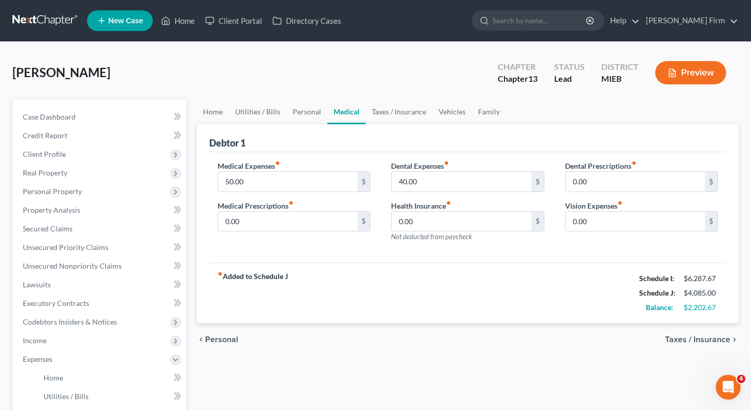
click at [712, 338] on span "Taxes / Insurance" at bounding box center [697, 340] width 65 height 8
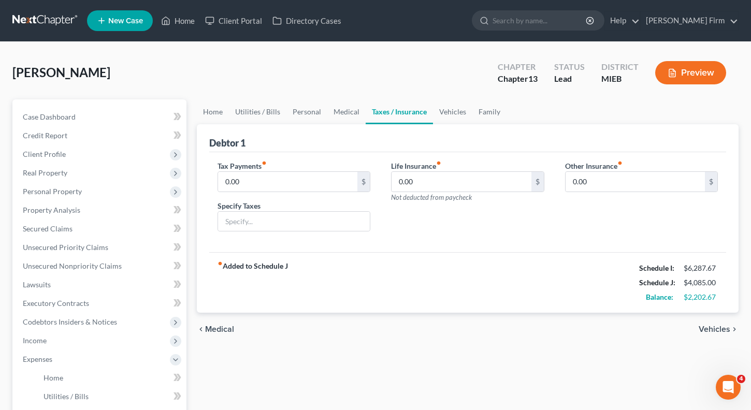
click at [717, 325] on span "Vehicles" at bounding box center [714, 329] width 32 height 8
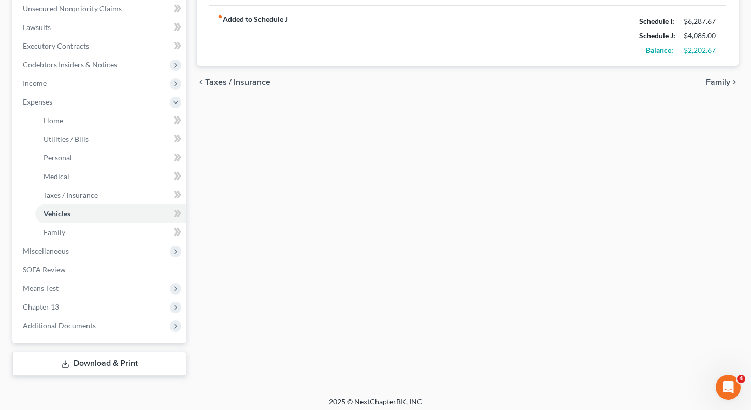
scroll to position [262, 0]
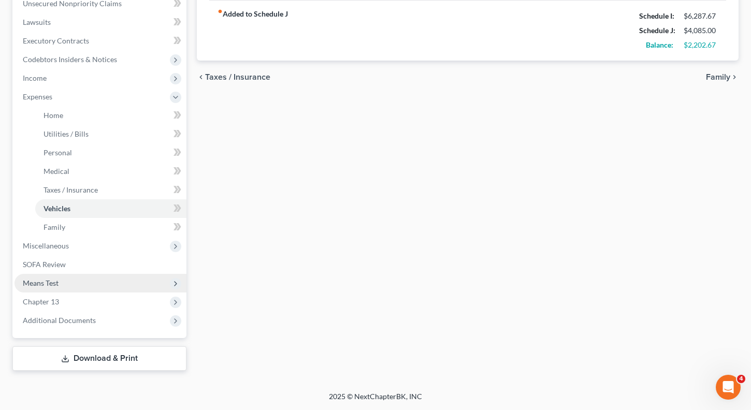
click at [70, 278] on span "Means Test" at bounding box center [100, 283] width 172 height 19
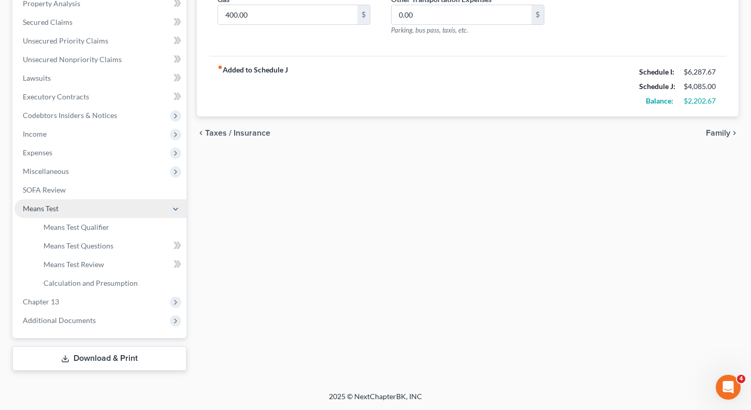
scroll to position [207, 0]
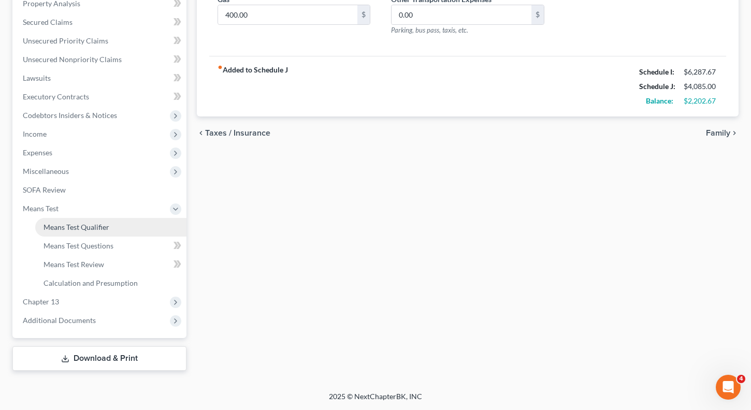
click at [92, 229] on span "Means Test Qualifier" at bounding box center [76, 227] width 66 height 9
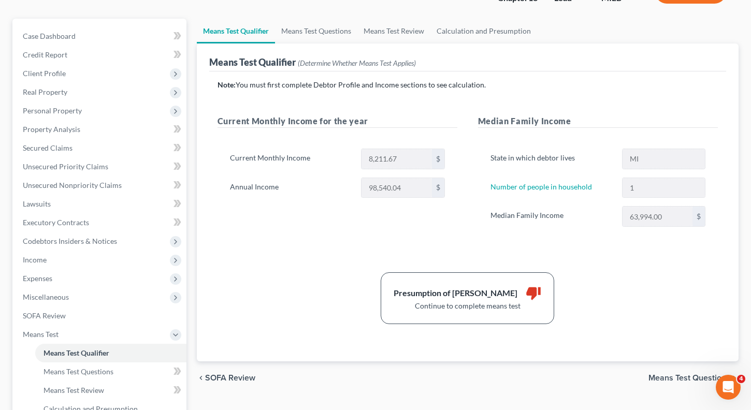
scroll to position [52, 0]
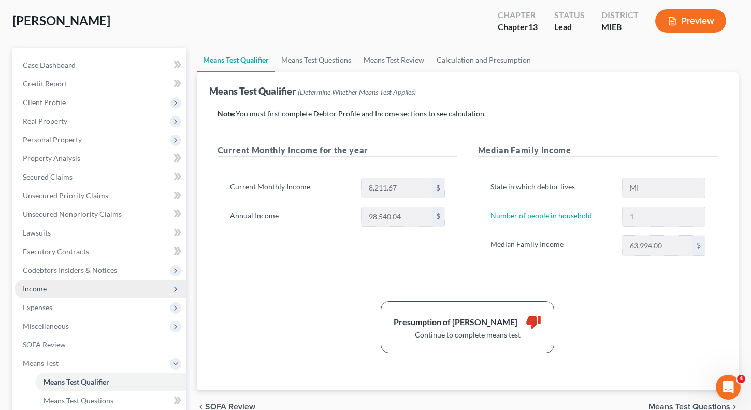
click at [85, 285] on span "Income" at bounding box center [100, 289] width 172 height 19
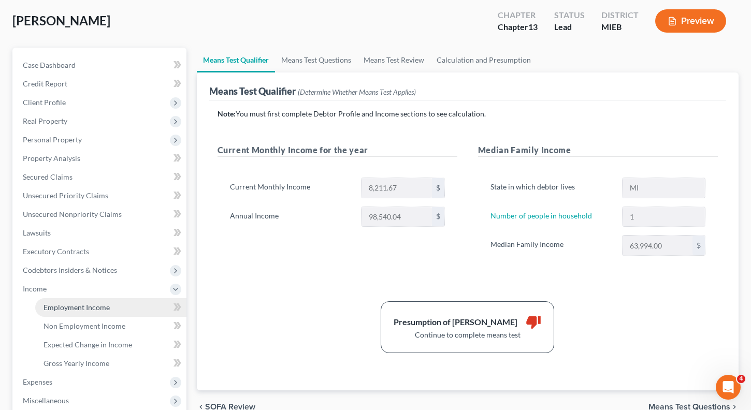
click at [85, 306] on span "Employment Income" at bounding box center [76, 307] width 66 height 9
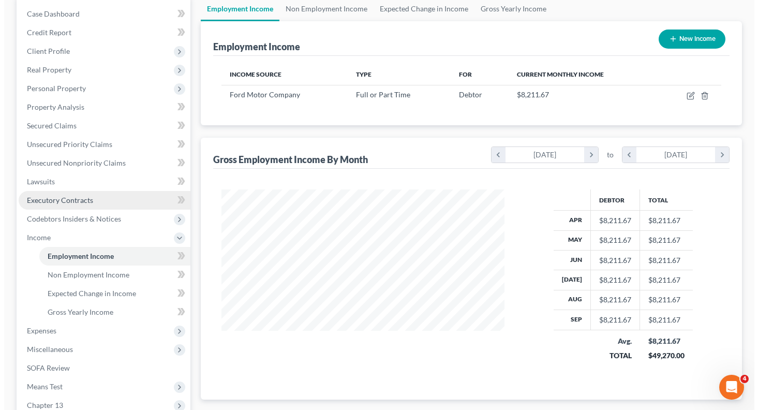
scroll to position [104, 0]
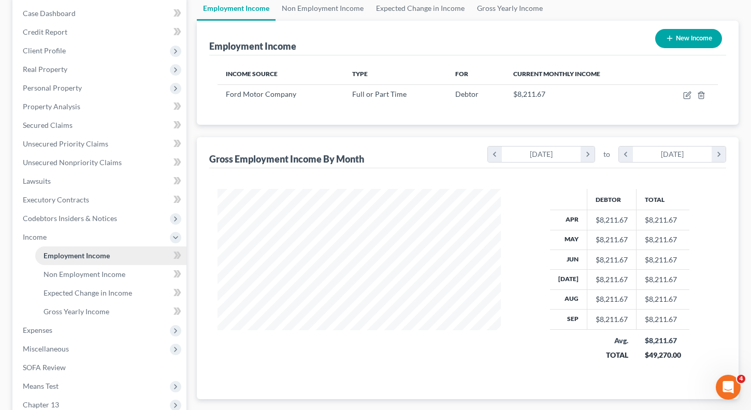
click at [114, 254] on link "Employment Income" at bounding box center [110, 255] width 151 height 19
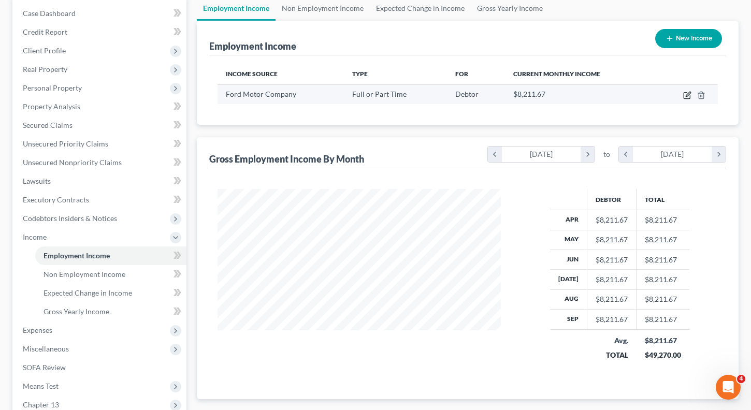
click at [688, 94] on icon "button" at bounding box center [687, 95] width 8 height 8
select select "0"
select select "23"
select select "3"
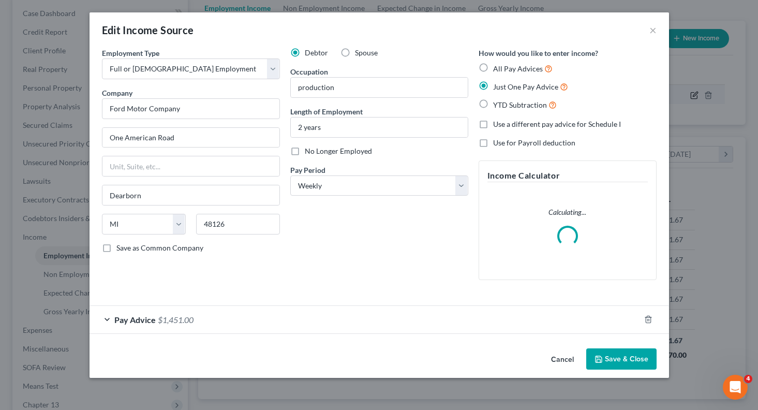
scroll to position [186, 307]
click at [462, 183] on select "Select Monthly Twice Monthly Every Other Week Weekly" at bounding box center [379, 186] width 178 height 21
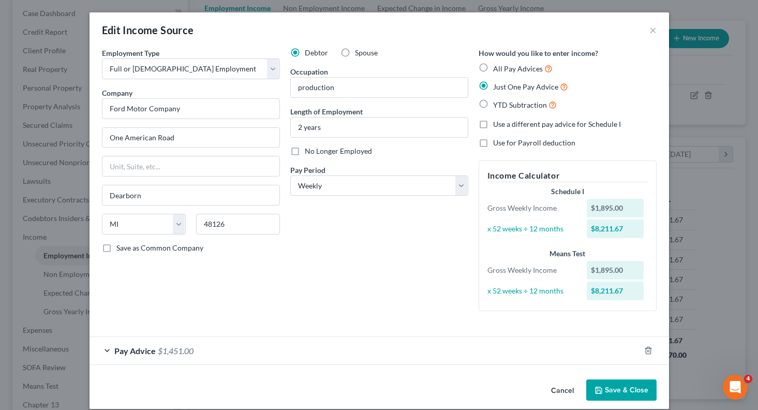
click at [101, 347] on div "Pay Advice $1,451.00" at bounding box center [365, 350] width 551 height 27
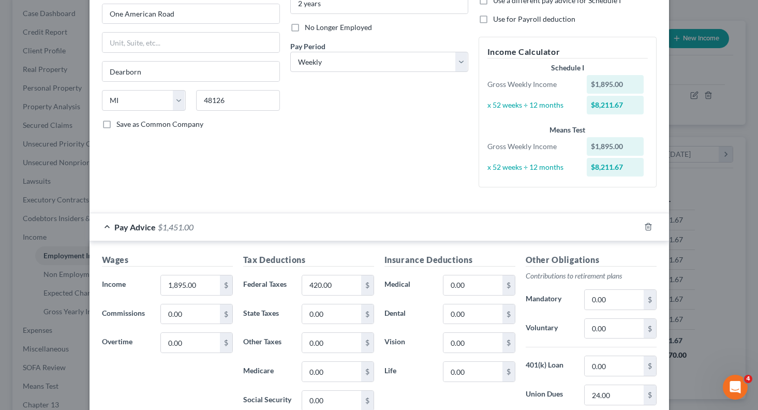
scroll to position [155, 0]
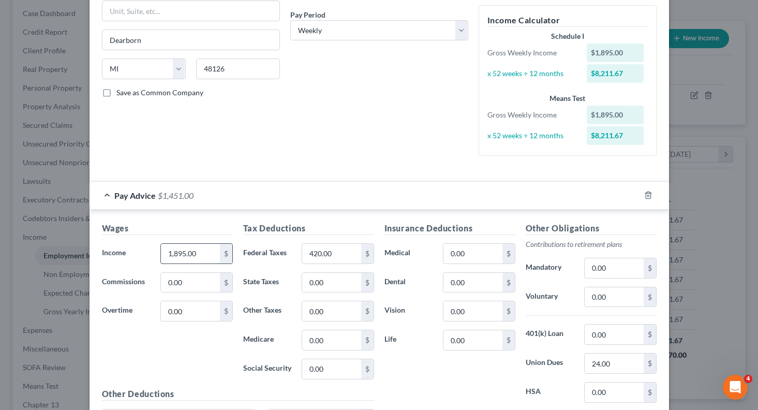
click at [208, 253] on input "1,895.00" at bounding box center [190, 254] width 59 height 20
type input "1,600.00"
type input "390"
click at [432, 378] on div "Insurance Deductions Medical 0.00 $ Dental 0.00 $ Vision 0.00 $ Life 0.00 $" at bounding box center [450, 331] width 141 height 218
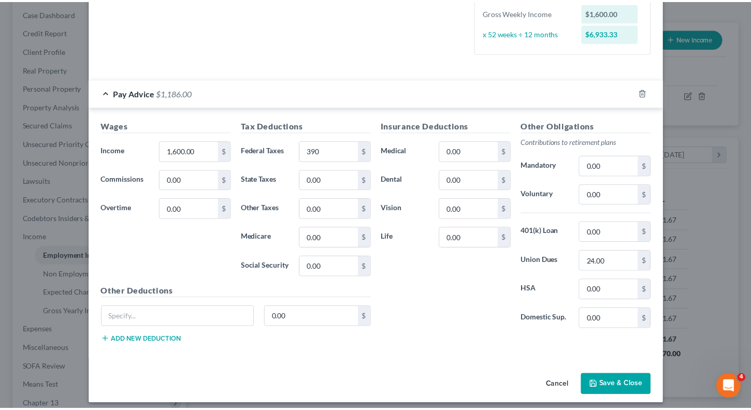
scroll to position [259, 0]
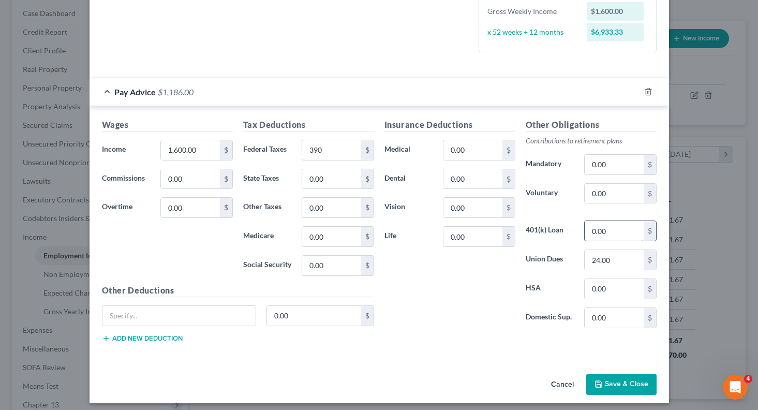
click at [621, 230] on input "0.00" at bounding box center [614, 231] width 59 height 20
type input "23"
click at [523, 377] on div "Cancel Save & Close" at bounding box center [380, 387] width 580 height 34
click at [633, 388] on button "Save & Close" at bounding box center [622, 385] width 70 height 22
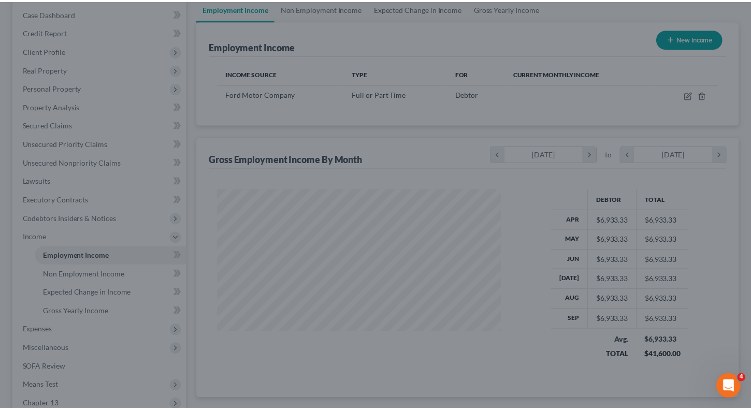
scroll to position [517562, 517443]
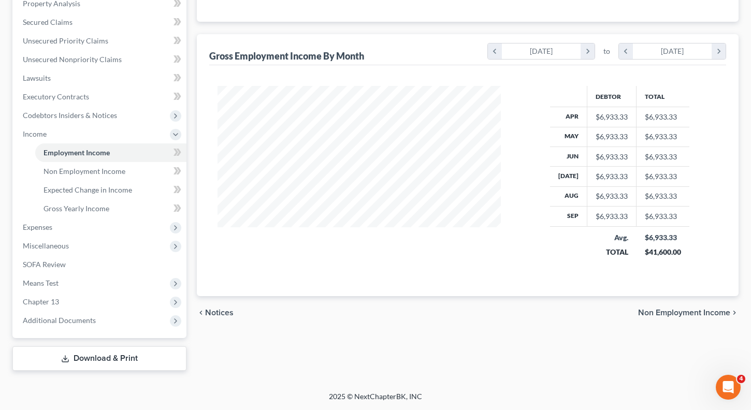
click at [689, 315] on span "Non Employment Income" at bounding box center [684, 313] width 92 height 8
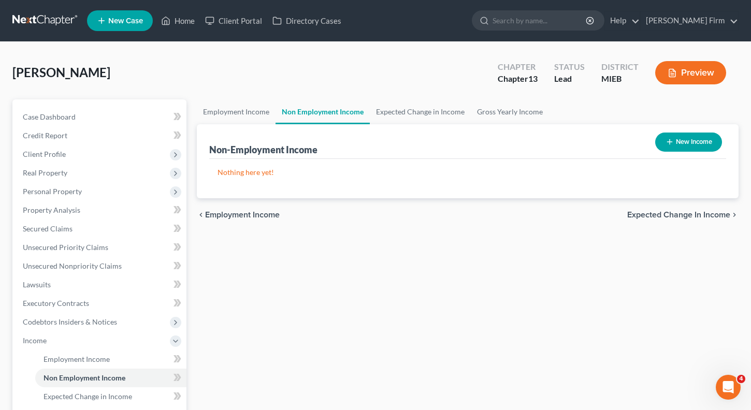
click at [683, 212] on span "Expected Change in Income" at bounding box center [678, 215] width 103 height 8
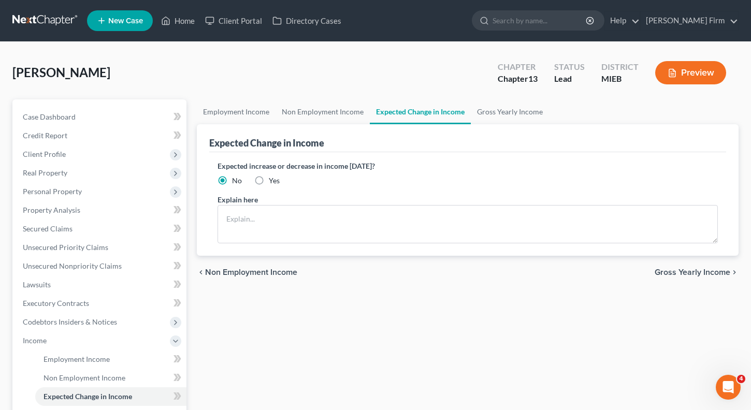
click at [682, 270] on span "Gross Yearly Income" at bounding box center [692, 272] width 76 height 8
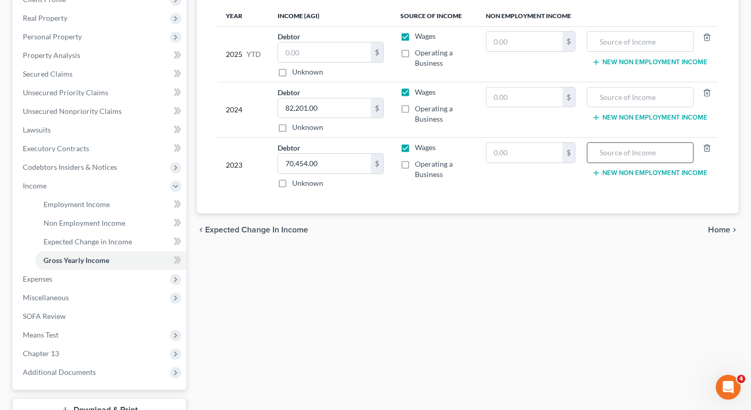
scroll to position [155, 0]
click at [716, 230] on span "Home" at bounding box center [719, 229] width 22 height 8
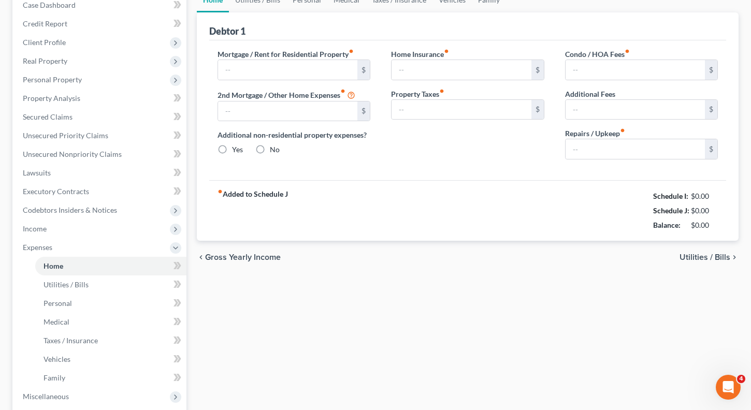
type input "1,245.00"
type input "0.00"
radio input "true"
type input "40.00"
type input "0.00"
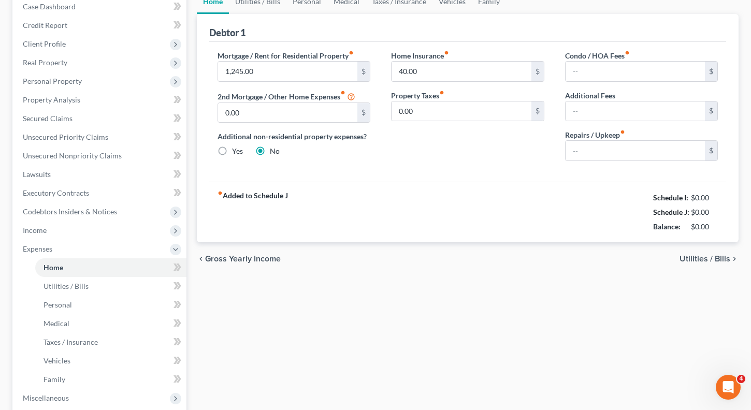
type input "0.00"
type input "40.00"
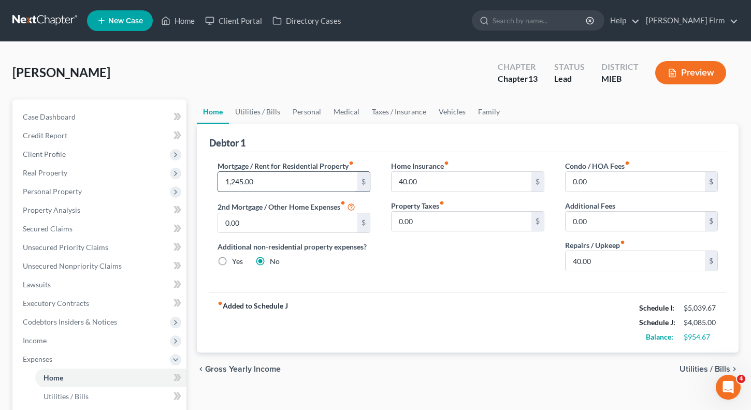
click at [294, 178] on input "1,245.00" at bounding box center [288, 182] width 140 height 20
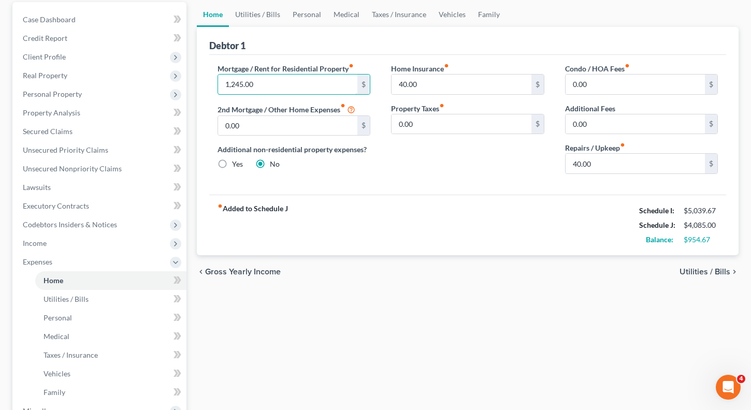
scroll to position [104, 0]
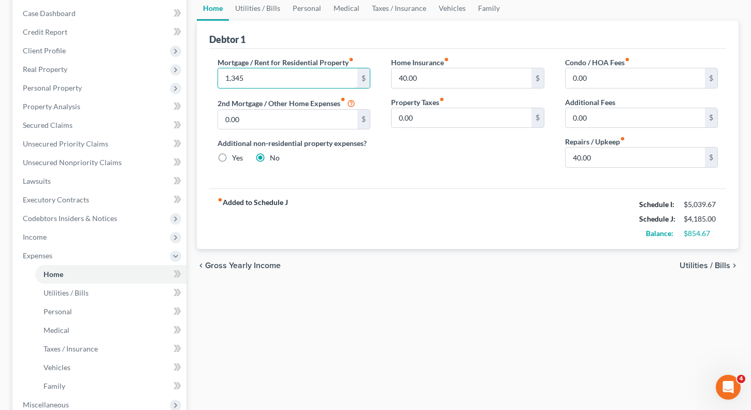
type input "1,345"
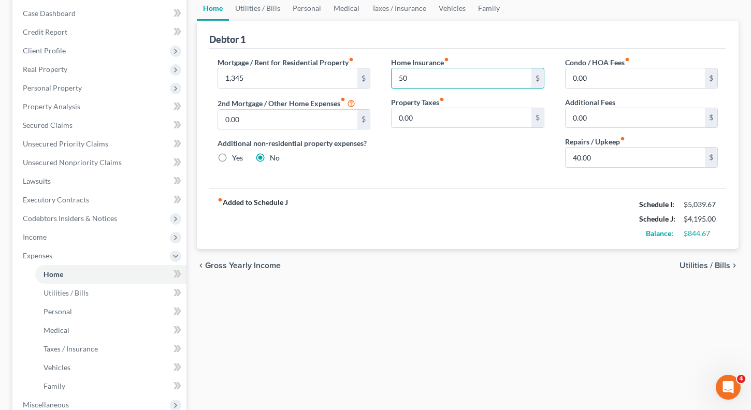
type input "50"
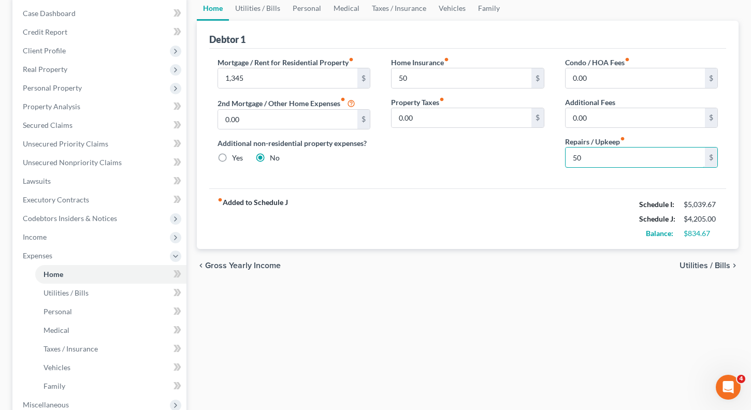
type input "50"
click at [714, 264] on span "Utilities / Bills" at bounding box center [704, 265] width 51 height 8
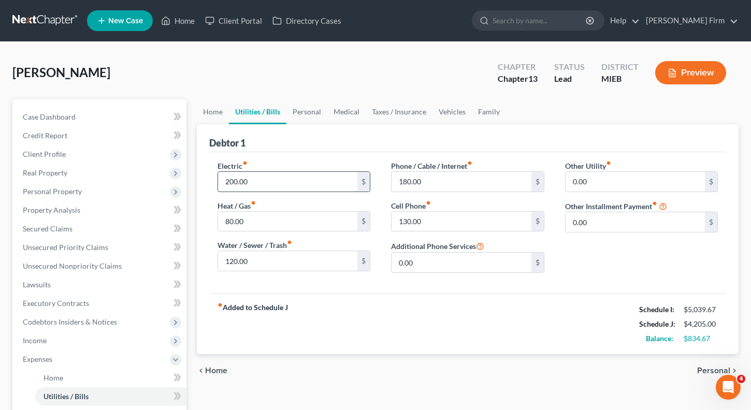
click at [315, 187] on input "200.00" at bounding box center [288, 182] width 140 height 20
type input "220"
type input "210"
click at [704, 367] on span "Personal" at bounding box center [713, 371] width 33 height 8
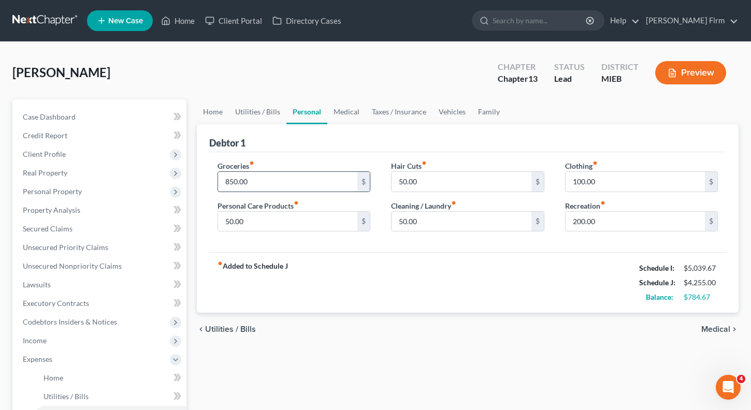
click at [332, 182] on input "850.00" at bounding box center [288, 182] width 140 height 20
click at [711, 326] on span "Medical" at bounding box center [715, 329] width 29 height 8
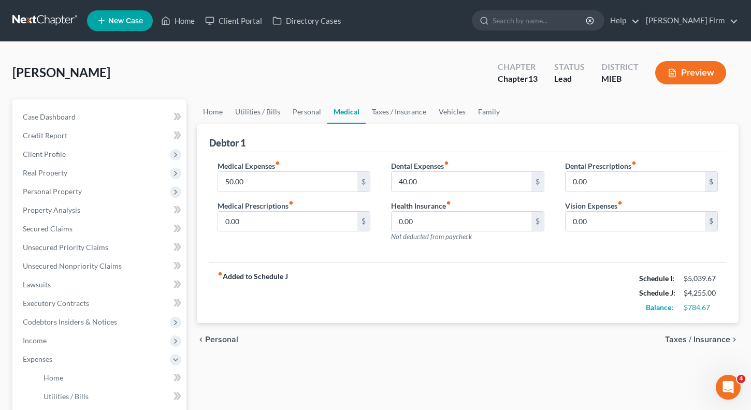
click at [440, 193] on div "Dental Expenses fiber_manual_record 40.00 $ Health Insurance fiber_manual_recor…" at bounding box center [468, 206] width 174 height 90
click at [440, 182] on input "40.00" at bounding box center [461, 182] width 140 height 20
type input "50"
click at [702, 340] on span "Taxes / Insurance" at bounding box center [697, 340] width 65 height 8
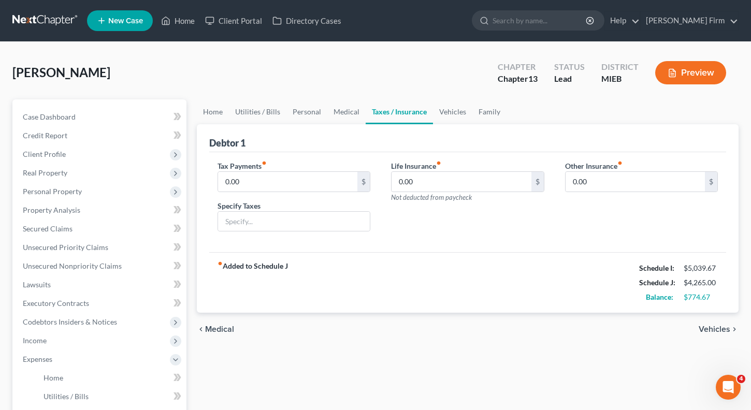
click at [711, 327] on span "Vehicles" at bounding box center [714, 329] width 32 height 8
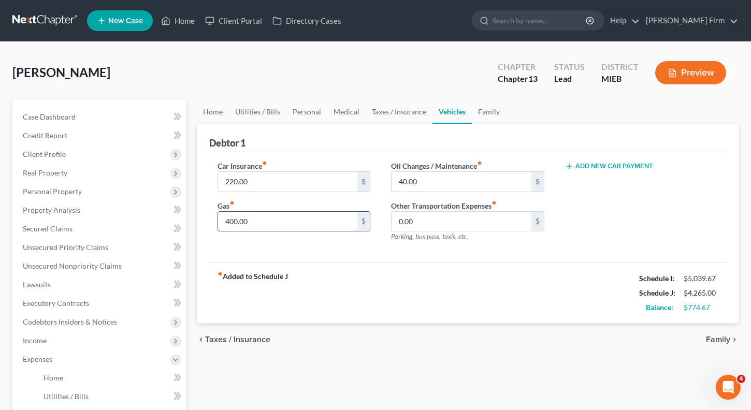
click at [274, 225] on input "400.00" at bounding box center [288, 222] width 140 height 20
type input "450"
click at [724, 340] on span "Family" at bounding box center [718, 340] width 24 height 8
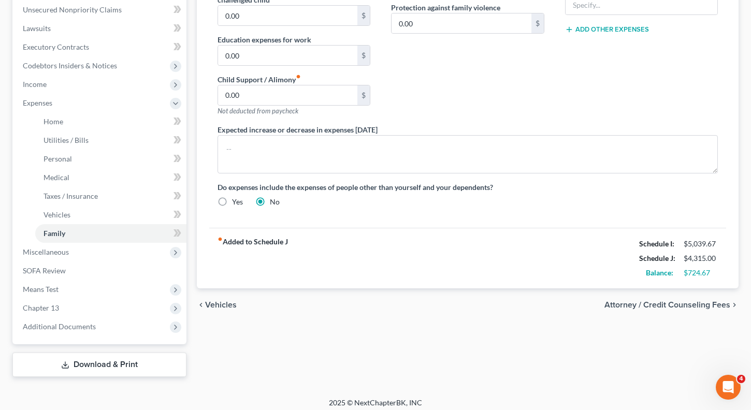
scroll to position [259, 0]
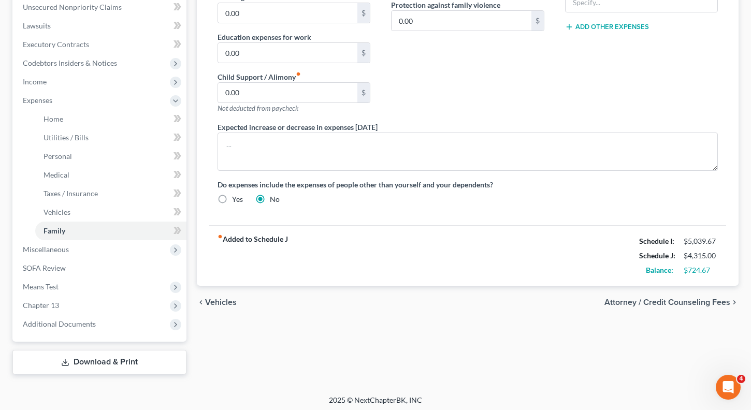
click at [621, 305] on span "Attorney / Credit Counseling Fees" at bounding box center [667, 302] width 126 height 8
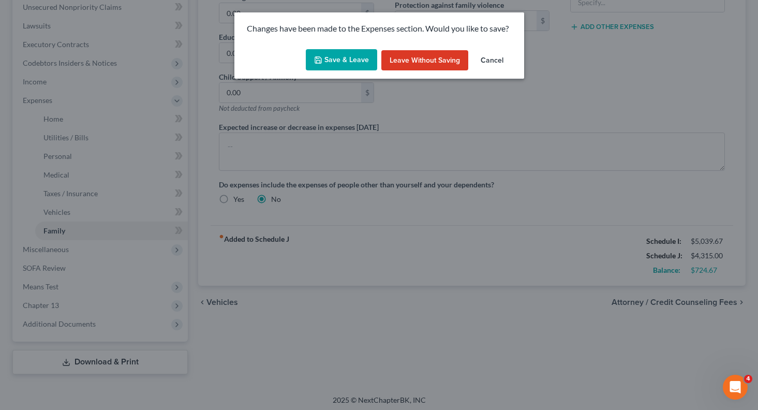
click at [358, 66] on button "Save & Leave" at bounding box center [341, 60] width 71 height 22
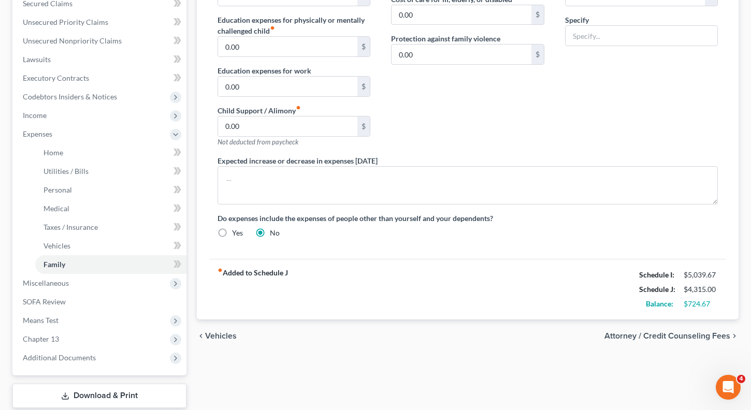
select select "0"
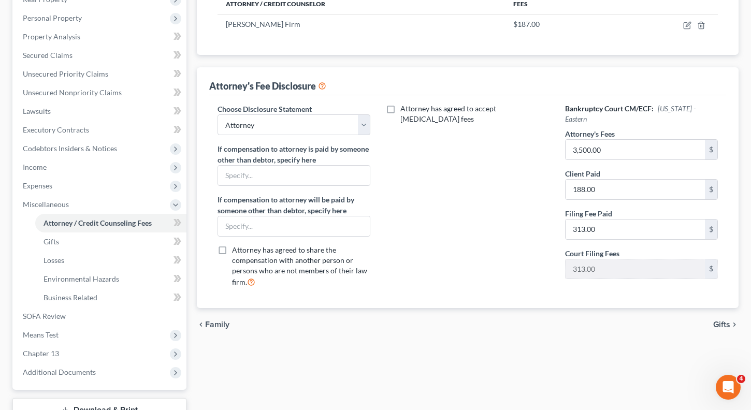
scroll to position [207, 0]
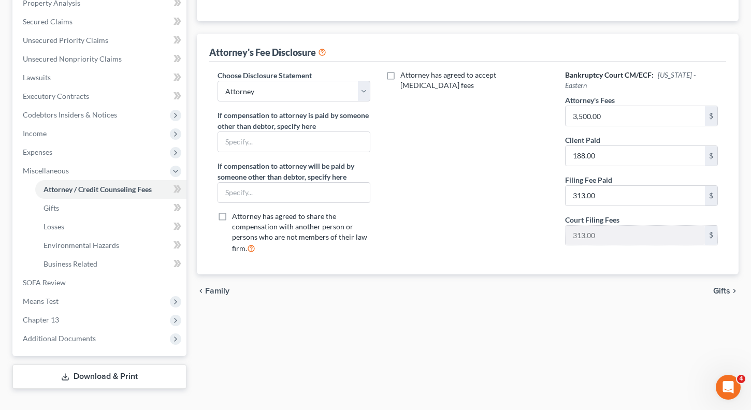
click at [720, 293] on span "Gifts" at bounding box center [721, 291] width 17 height 8
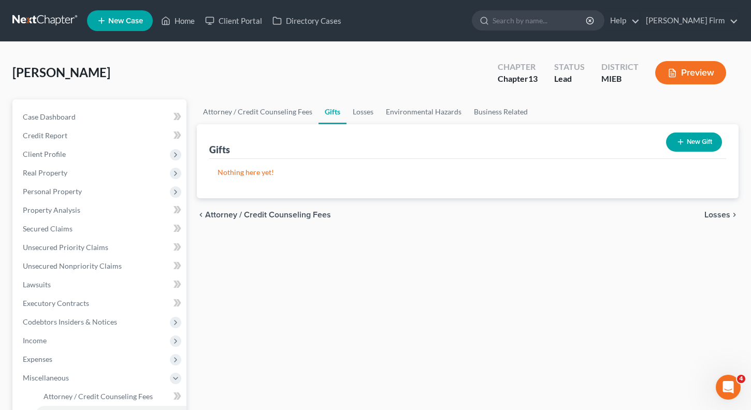
click at [714, 211] on span "Losses" at bounding box center [717, 215] width 26 height 8
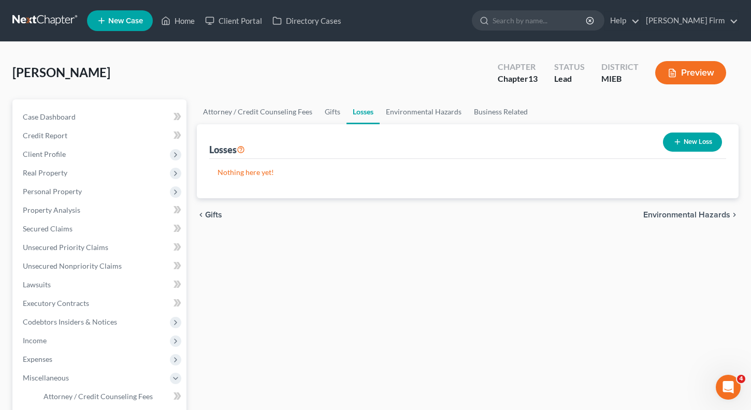
click at [711, 211] on span "Environmental Hazards" at bounding box center [686, 215] width 87 height 8
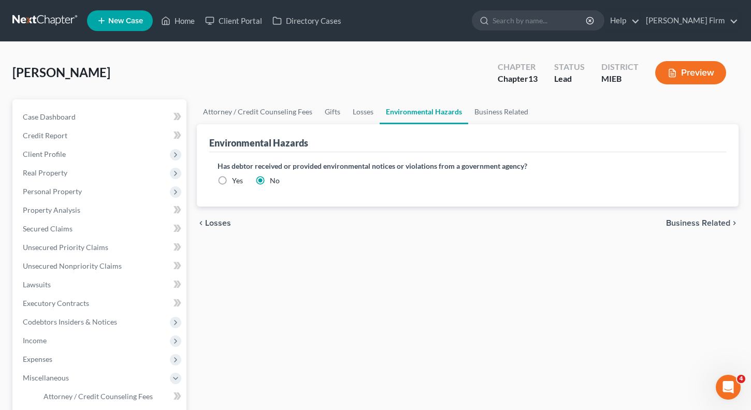
click at [712, 221] on span "Business Related" at bounding box center [698, 223] width 64 height 8
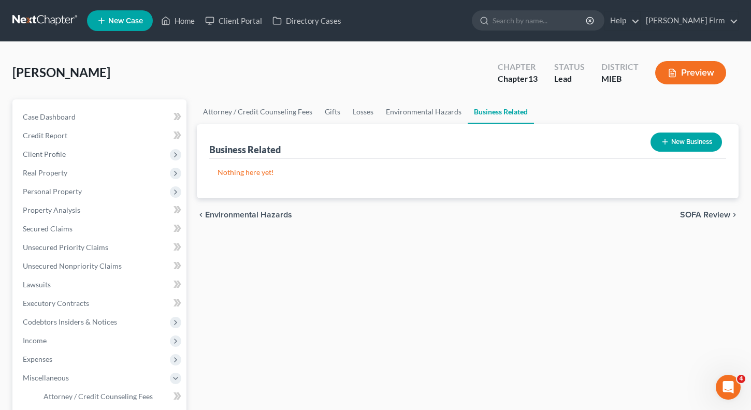
click at [713, 222] on div "chevron_left Environmental Hazards SOFA Review chevron_right" at bounding box center [468, 214] width 542 height 33
click at [716, 217] on span "SOFA Review" at bounding box center [705, 215] width 50 height 8
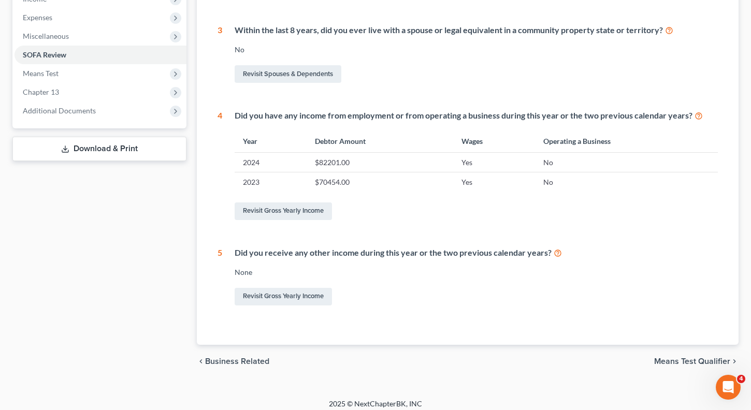
scroll to position [349, 0]
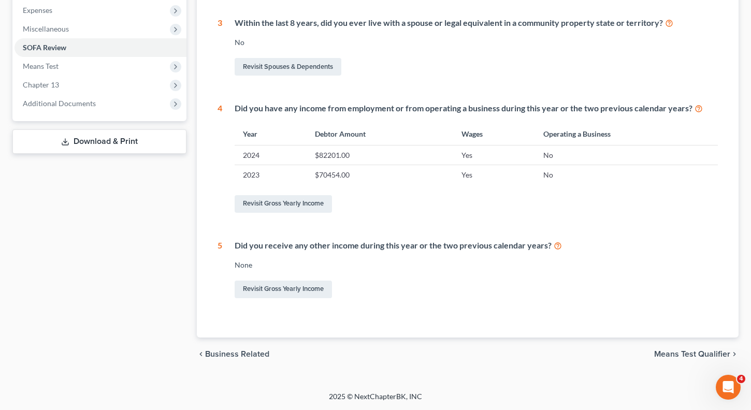
click at [700, 355] on span "Means Test Qualifier" at bounding box center [692, 354] width 76 height 8
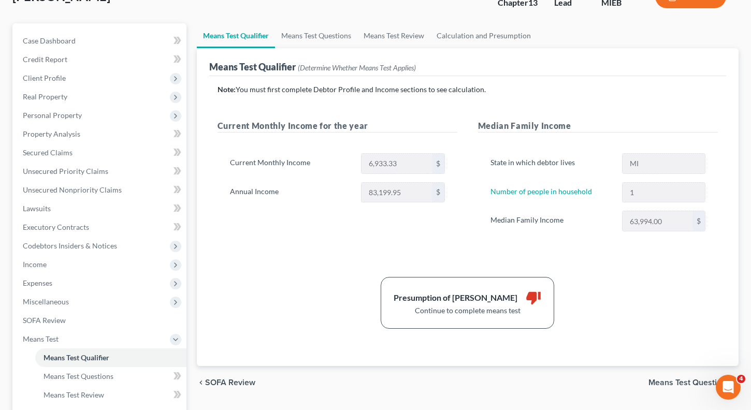
scroll to position [104, 0]
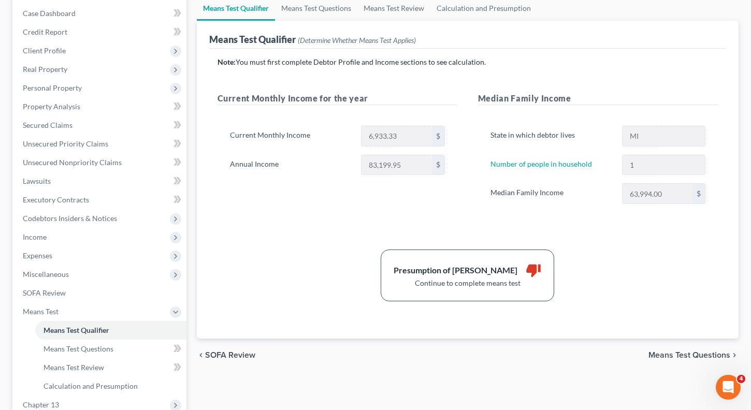
click at [680, 359] on span "Means Test Questions" at bounding box center [689, 355] width 82 height 8
select select "2"
select select "0"
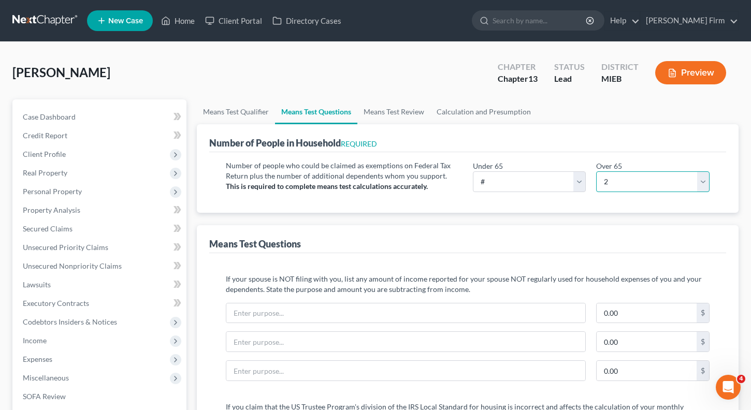
click at [703, 185] on select "# 0 1 2 3 4 5 6 7 8 9 10" at bounding box center [652, 181] width 113 height 21
select select "0"
click at [596, 171] on select "# 0 1 2 3 4 5 6 7 8 9 10" at bounding box center [652, 181] width 113 height 21
click at [570, 185] on select "# 0 1 2 3 4 5 6 7 8 9 10" at bounding box center [529, 181] width 113 height 21
select select "1"
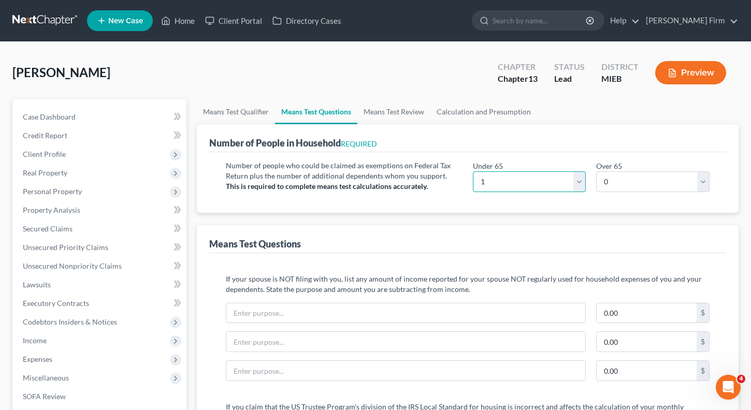
click at [473, 171] on select "# 0 1 2 3 4 5 6 7 8 9 10" at bounding box center [529, 181] width 113 height 21
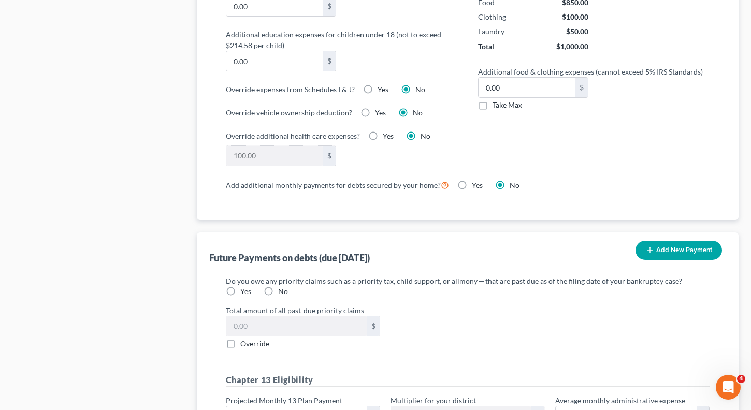
scroll to position [828, 0]
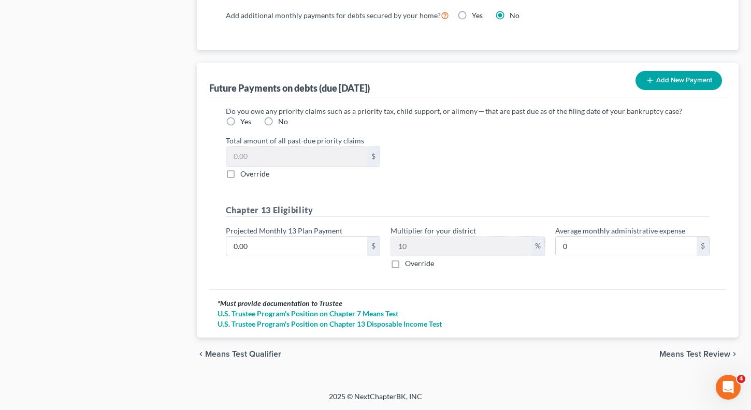
click at [674, 350] on span "Means Test Review" at bounding box center [694, 354] width 71 height 8
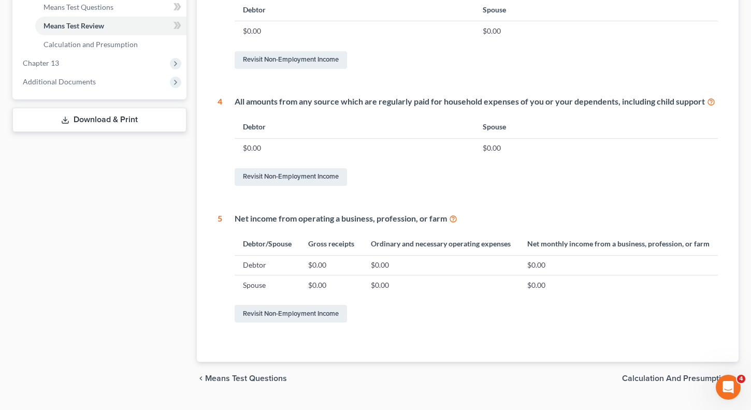
scroll to position [466, 0]
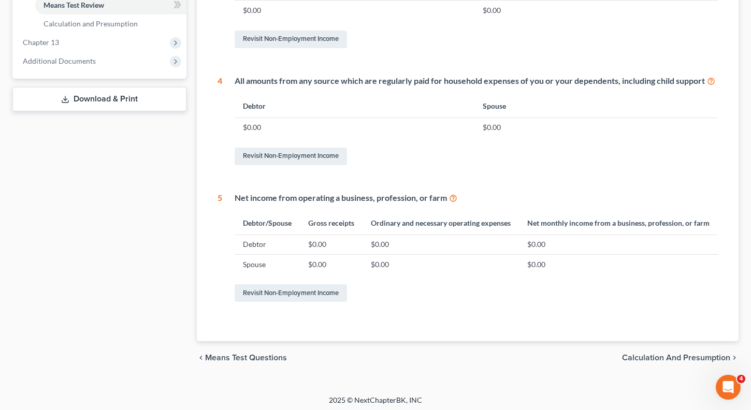
click at [660, 362] on span "Calculation and Presumption" at bounding box center [676, 358] width 108 height 8
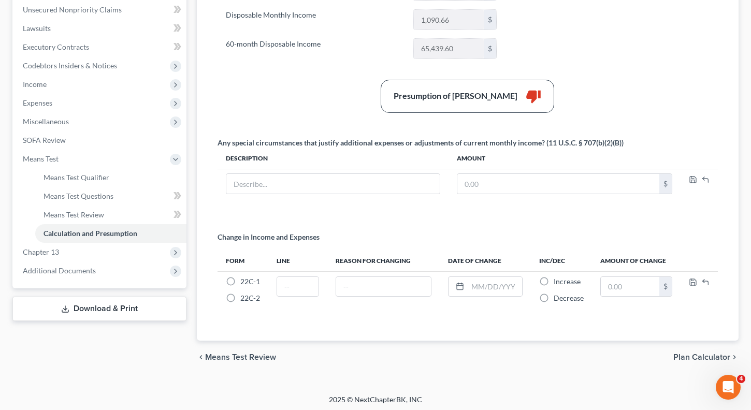
scroll to position [259, 0]
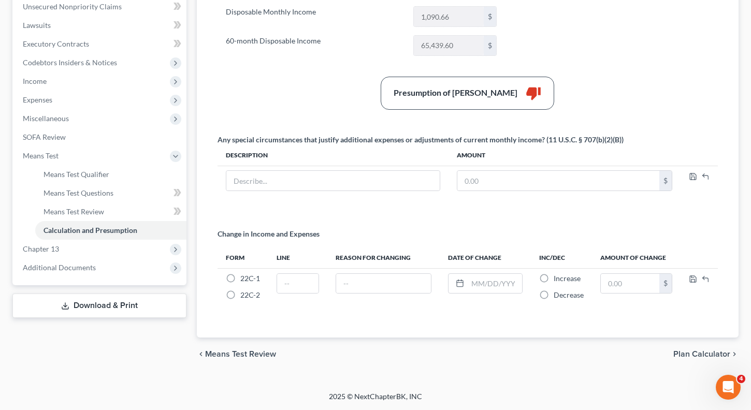
click at [143, 307] on link "Download & Print" at bounding box center [99, 306] width 174 height 24
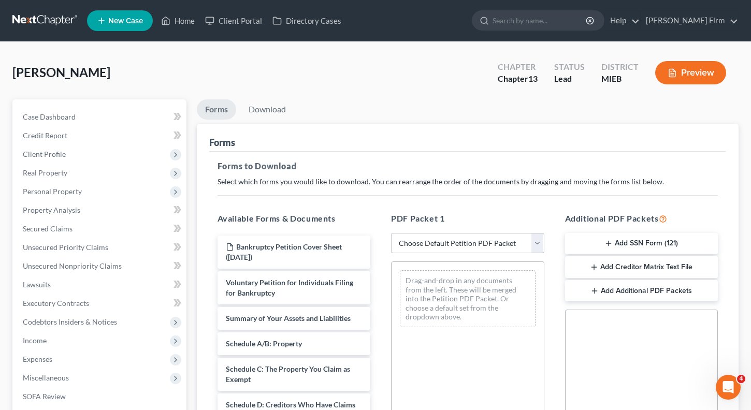
click at [424, 246] on select "Choose Default Petition PDF Packet Complete Bankruptcy Petition (all forms and …" at bounding box center [467, 243] width 153 height 21
select select "0"
click at [391, 233] on select "Choose Default Petition PDF Packet Complete Bankruptcy Petition (all forms and …" at bounding box center [467, 243] width 153 height 21
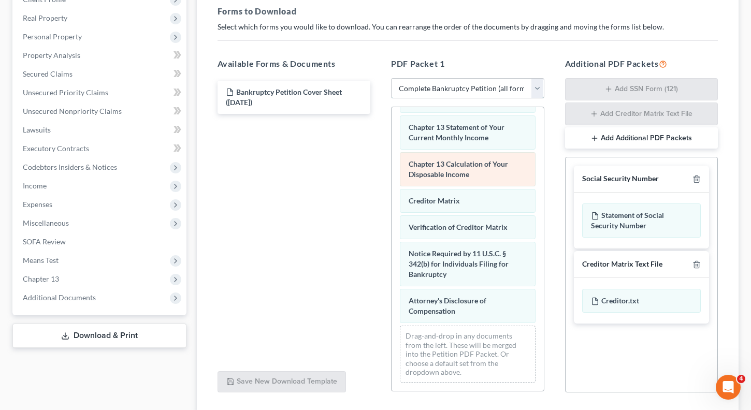
scroll to position [155, 0]
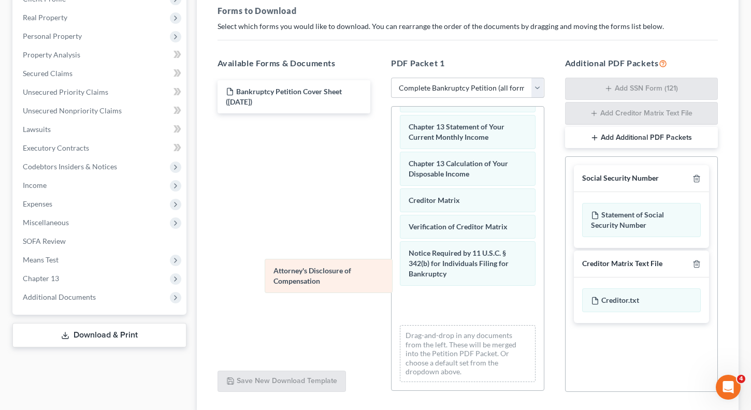
drag, startPoint x: 461, startPoint y: 322, endPoint x: 326, endPoint y: 292, distance: 138.3
click at [391, 292] on div "Attorney's Disclosure of Compensation Voluntary Petition for Individuals Filing…" at bounding box center [467, 48] width 152 height 683
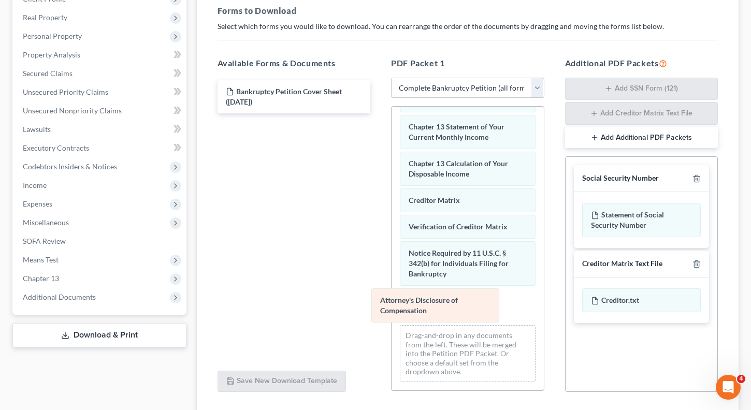
scroll to position [373, 0]
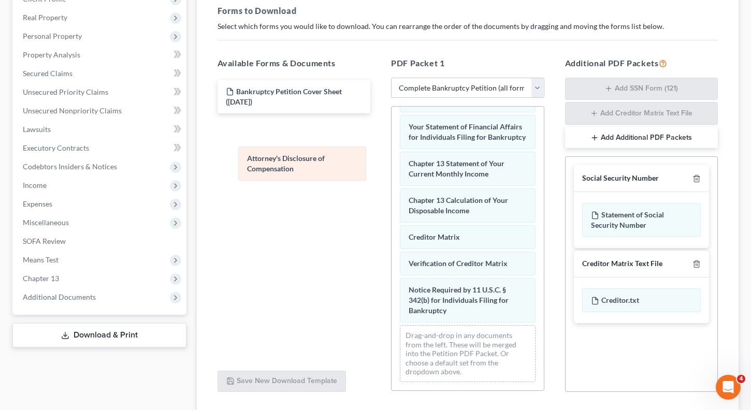
drag, startPoint x: 453, startPoint y: 320, endPoint x: 291, endPoint y: 178, distance: 215.0
click at [391, 178] on div "Attorney's Disclosure of Compensation Voluntary Petition for Individuals Filing…" at bounding box center [467, 67] width 152 height 647
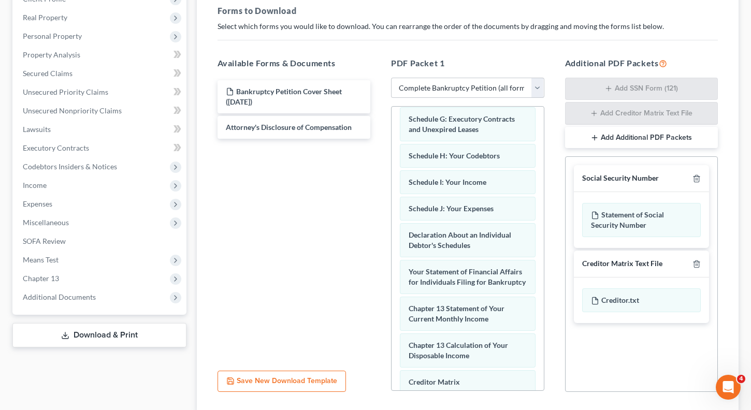
scroll to position [166, 0]
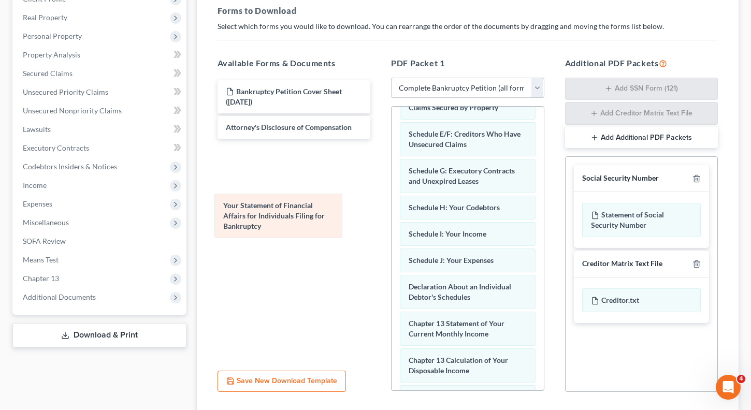
drag, startPoint x: 445, startPoint y: 328, endPoint x: 260, endPoint y: 210, distance: 219.8
click at [391, 210] on div "Your Statement of Financial Affairs for Individuals Filing for Bankruptcy Volun…" at bounding box center [467, 245] width 152 height 610
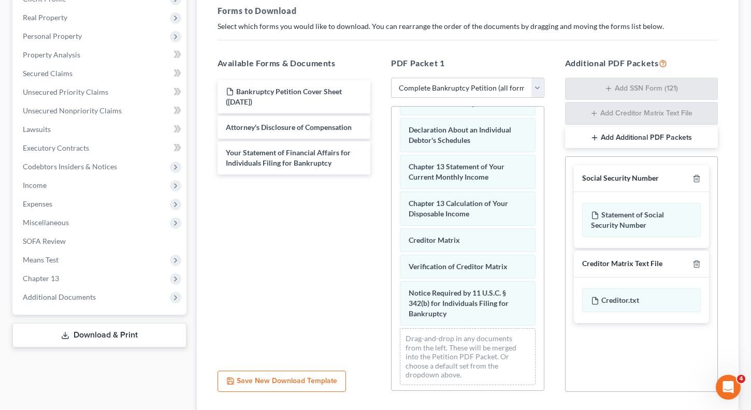
scroll to position [326, 0]
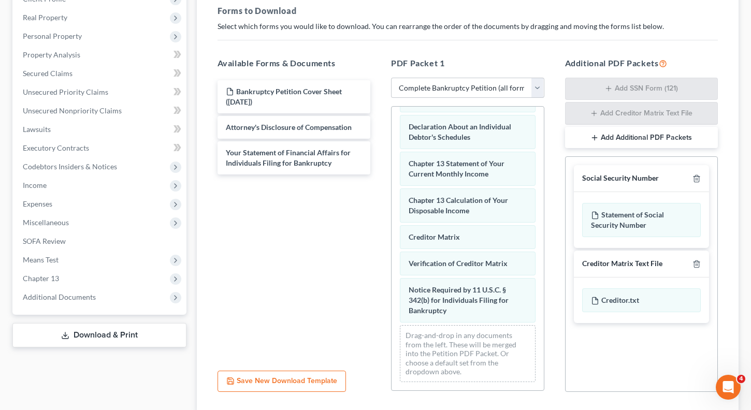
click at [691, 179] on div at bounding box center [694, 178] width 12 height 10
click at [694, 184] on div "Social Security Number" at bounding box center [642, 178] width 136 height 27
click at [698, 181] on icon "button" at bounding box center [696, 179] width 5 height 7
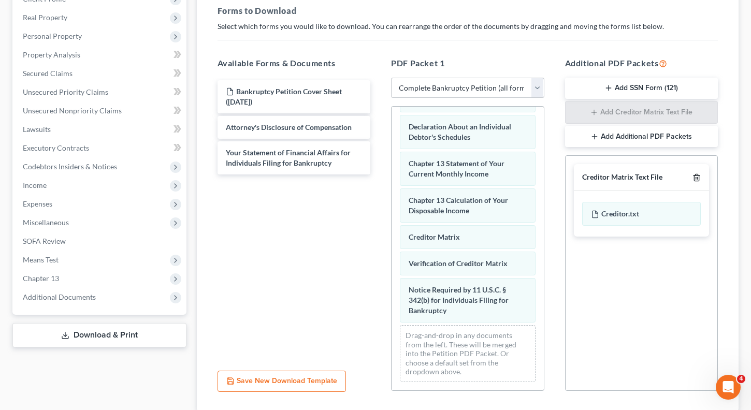
click at [694, 179] on icon "button" at bounding box center [696, 177] width 5 height 7
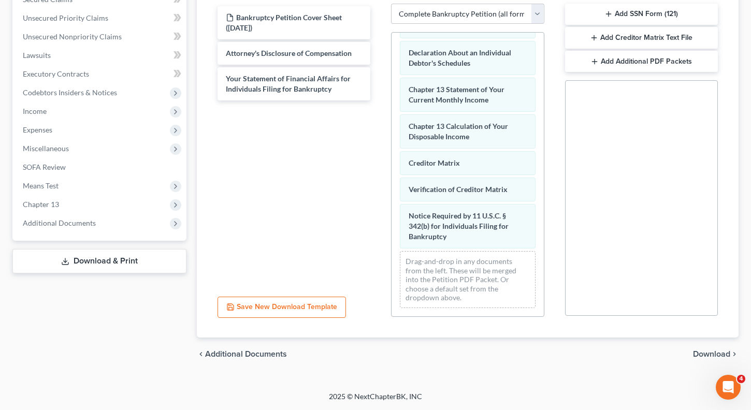
click at [702, 353] on span "Download" at bounding box center [711, 354] width 37 height 8
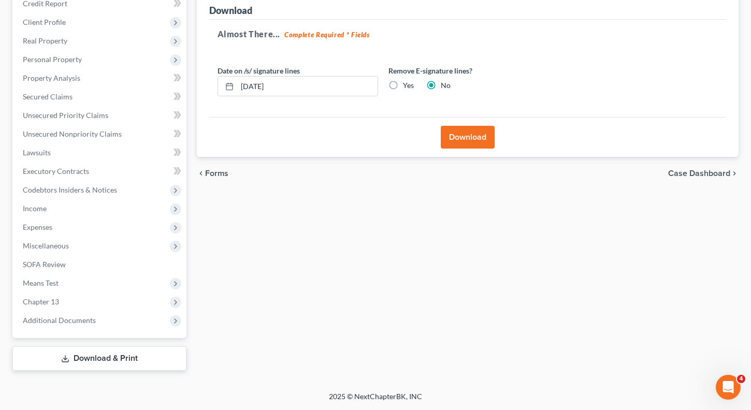
click at [475, 131] on button "Download" at bounding box center [468, 137] width 54 height 23
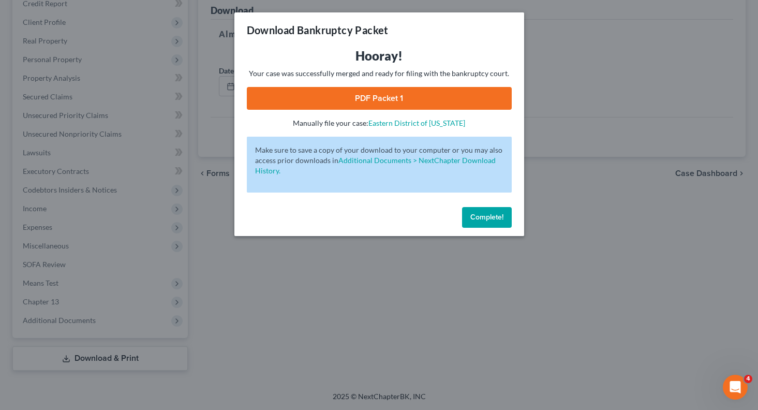
click at [438, 105] on link "PDF Packet 1" at bounding box center [379, 98] width 265 height 23
click at [478, 221] on span "Complete!" at bounding box center [487, 217] width 33 height 9
